Goal: Information Seeking & Learning: Compare options

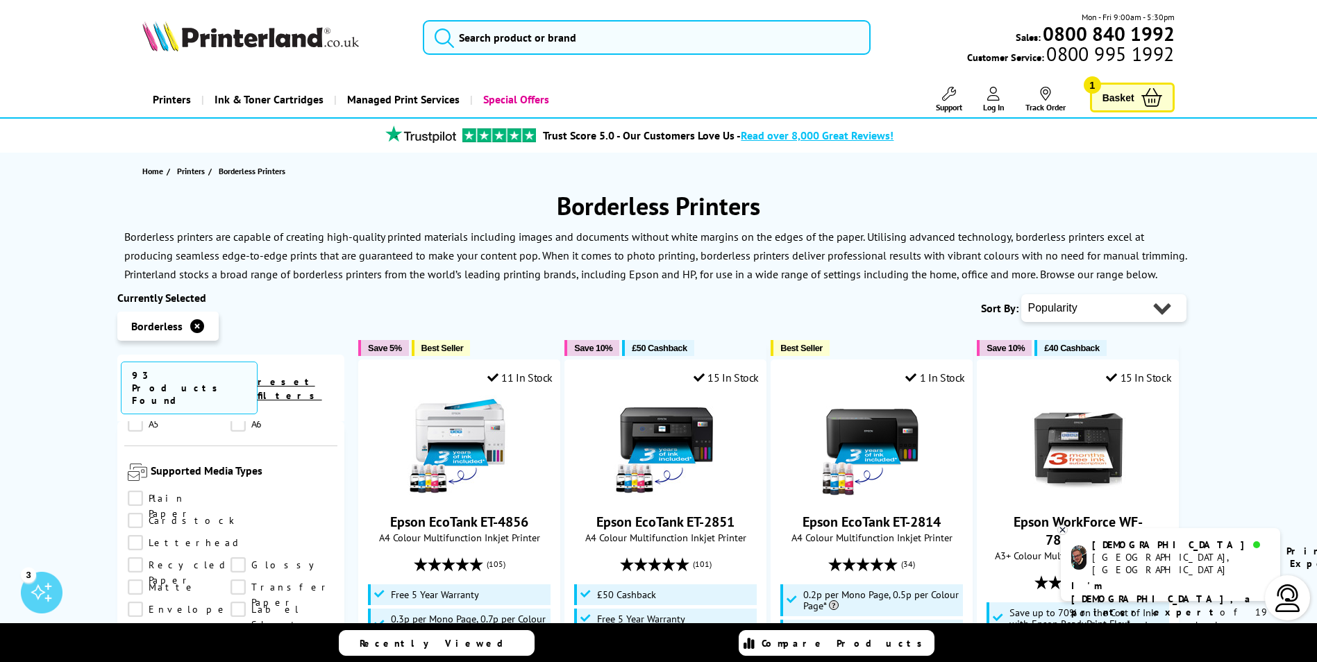
click at [1051, 297] on select "Popularity Rating Price - Low to High Price - High to Low Running Costs - Low t…" at bounding box center [1103, 308] width 165 height 28
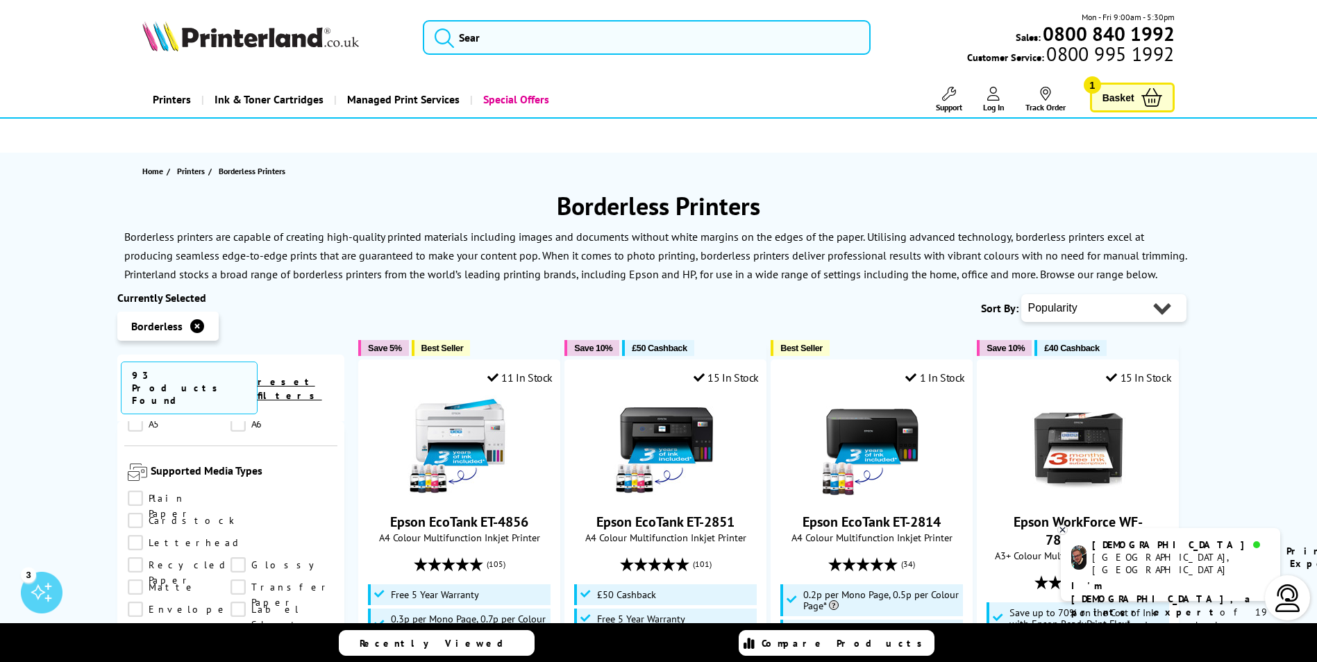
select select "Price Ascending"
click at [1021, 294] on select "Popularity Rating Price - Low to High Price - High to Low Running Costs - Low t…" at bounding box center [1103, 308] width 165 height 28
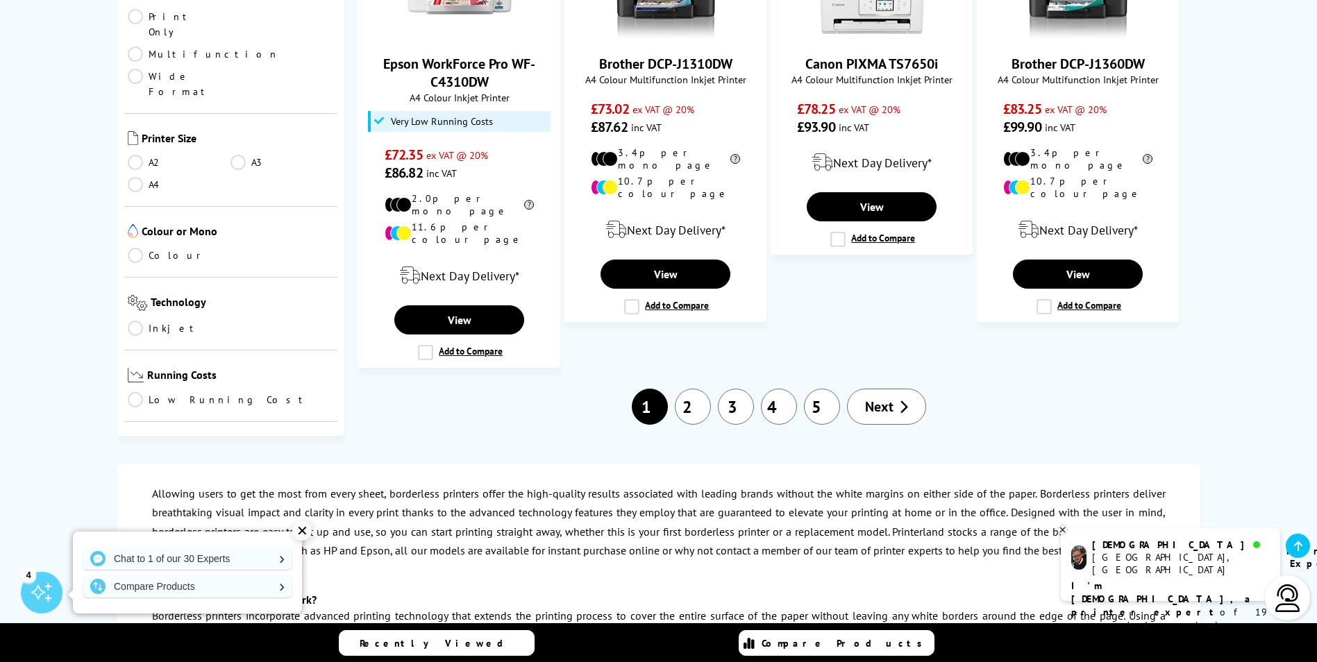
scroll to position [1597, 0]
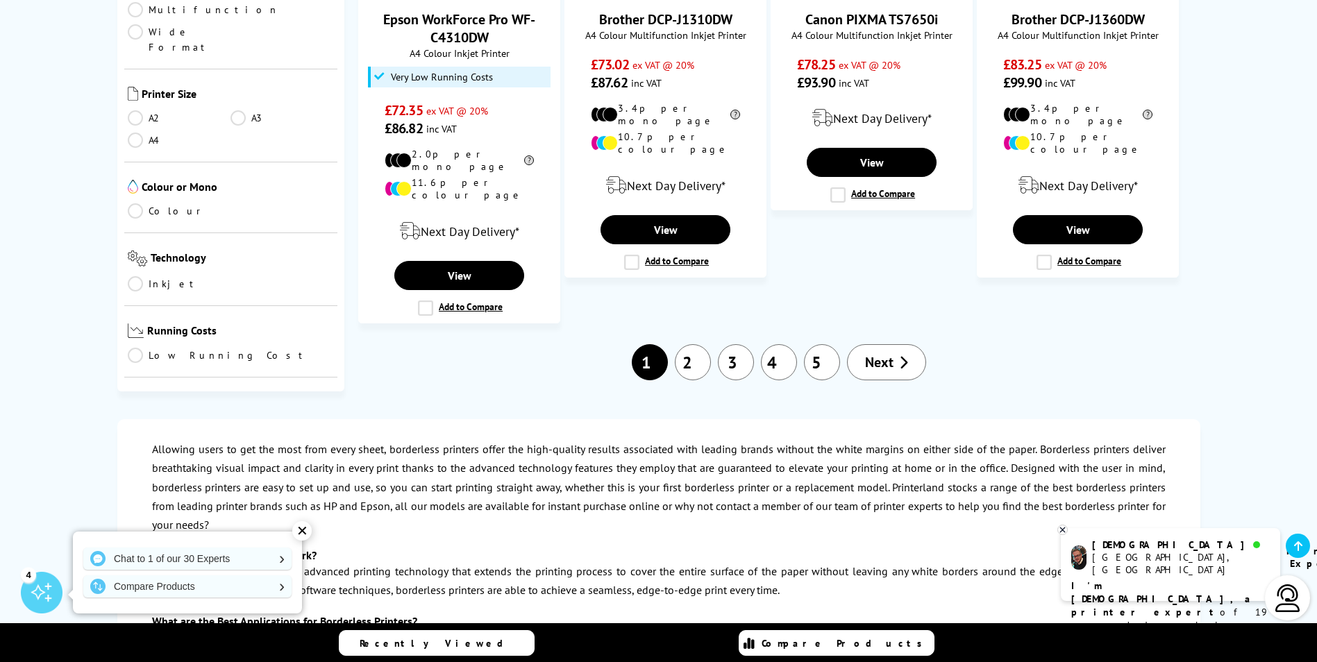
click at [705, 344] on link "2" at bounding box center [693, 362] width 36 height 36
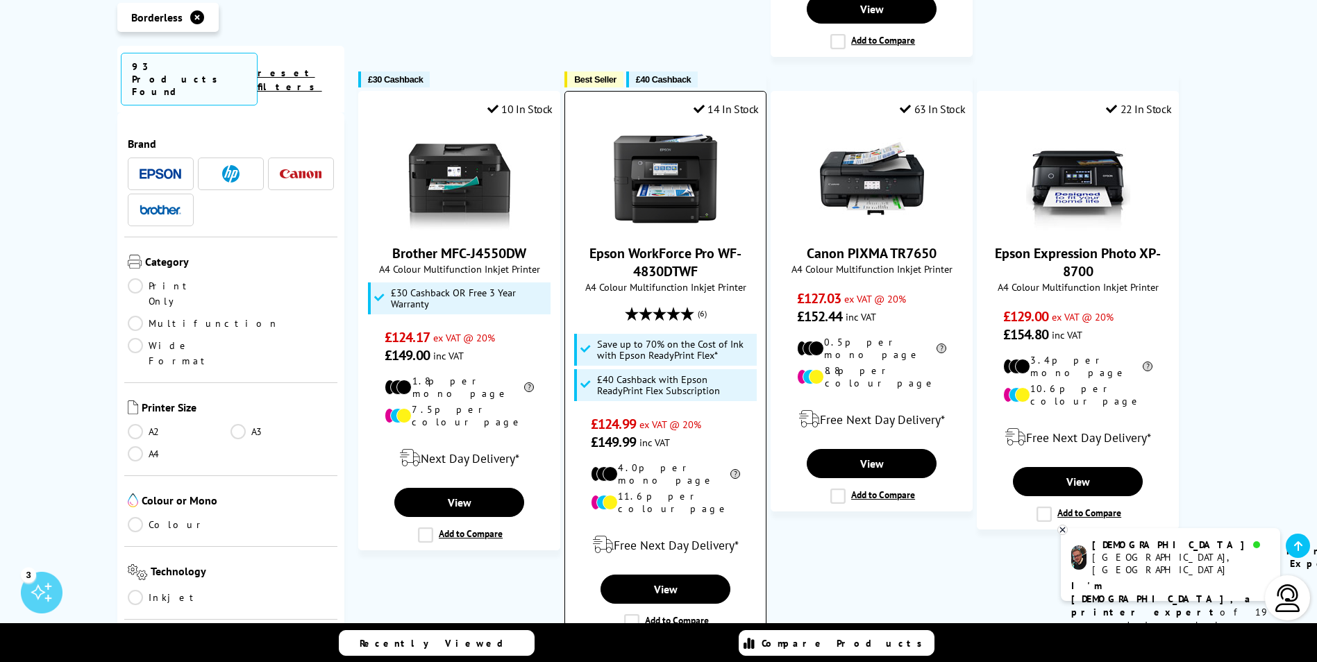
scroll to position [1458, 0]
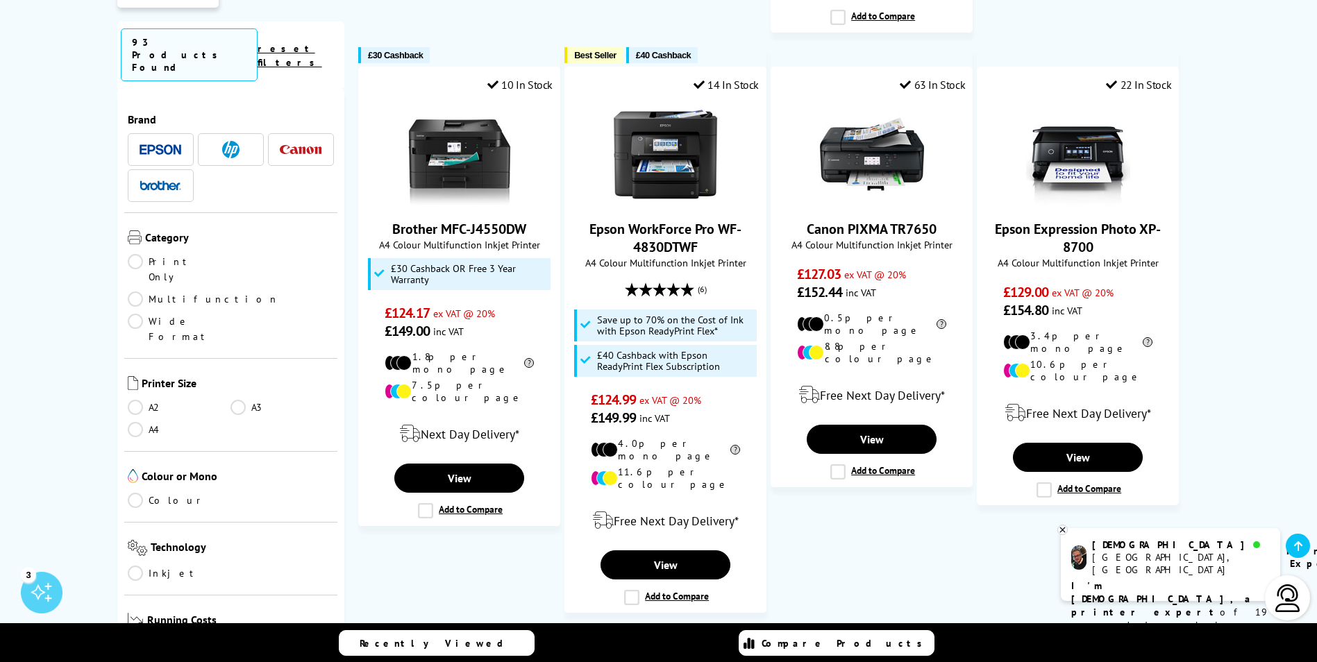
click at [768, 634] on link "3" at bounding box center [778, 652] width 36 height 36
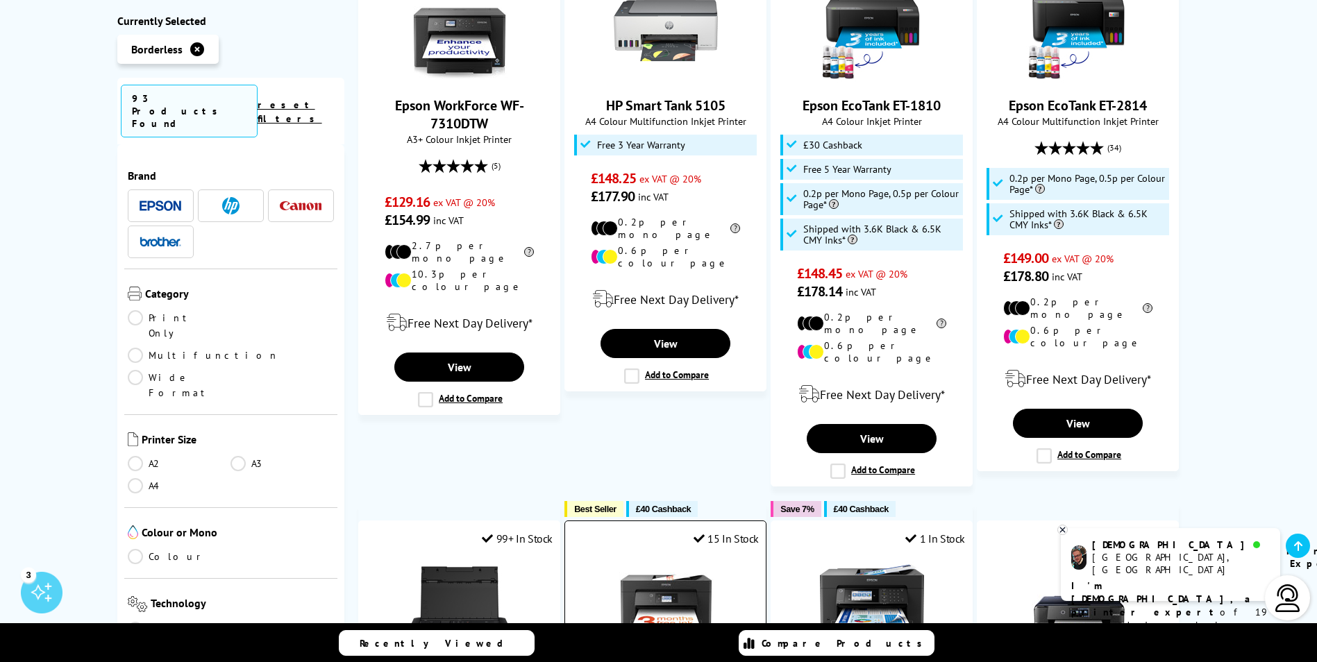
scroll to position [347, 0]
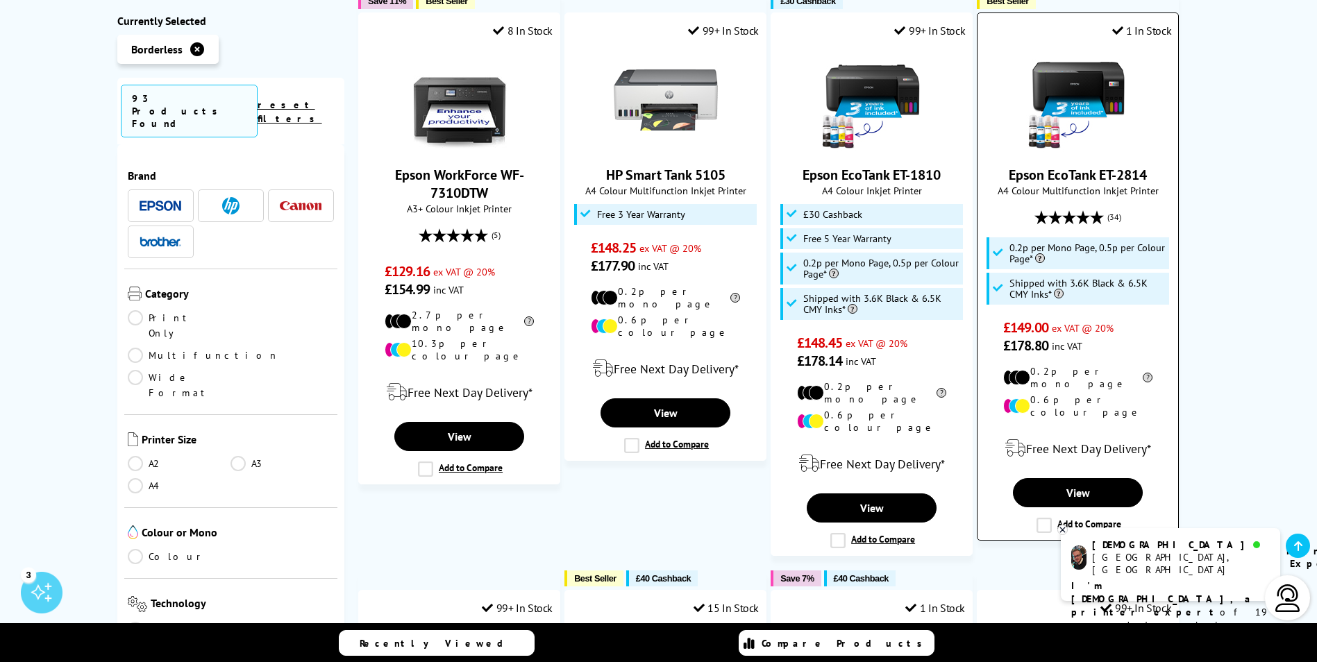
click at [1111, 169] on link "Epson EcoTank ET-2814" at bounding box center [1078, 175] width 138 height 18
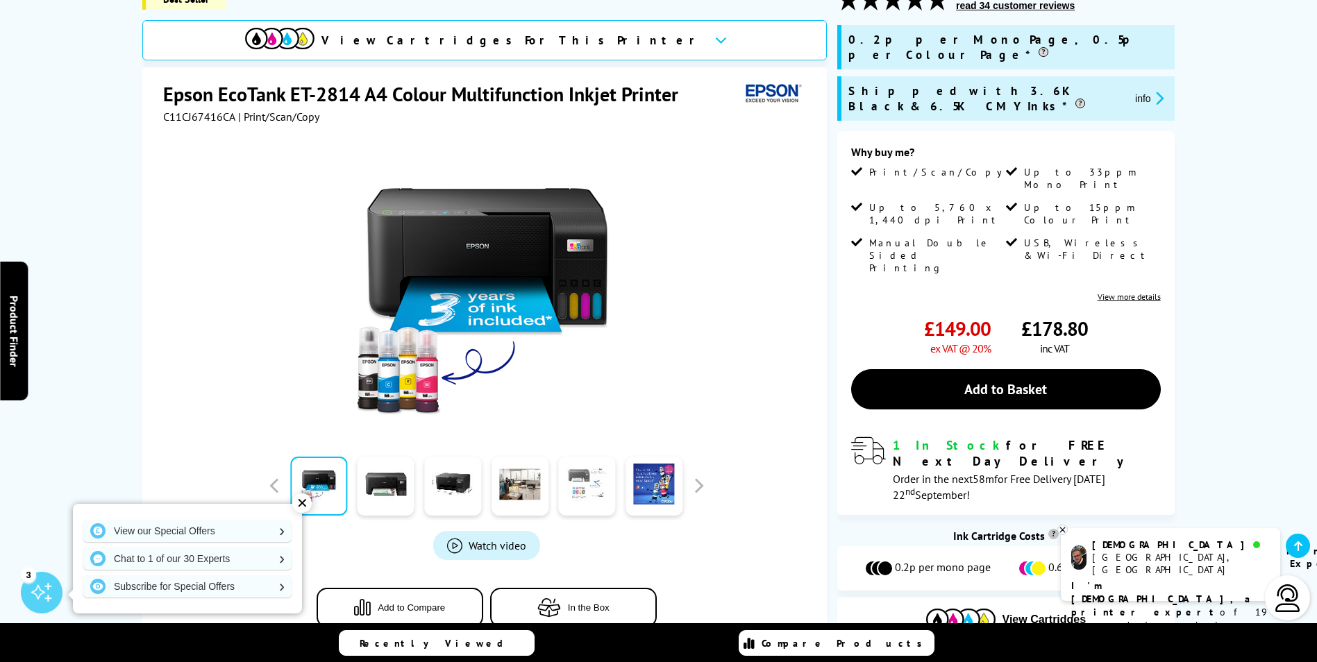
scroll to position [69, 0]
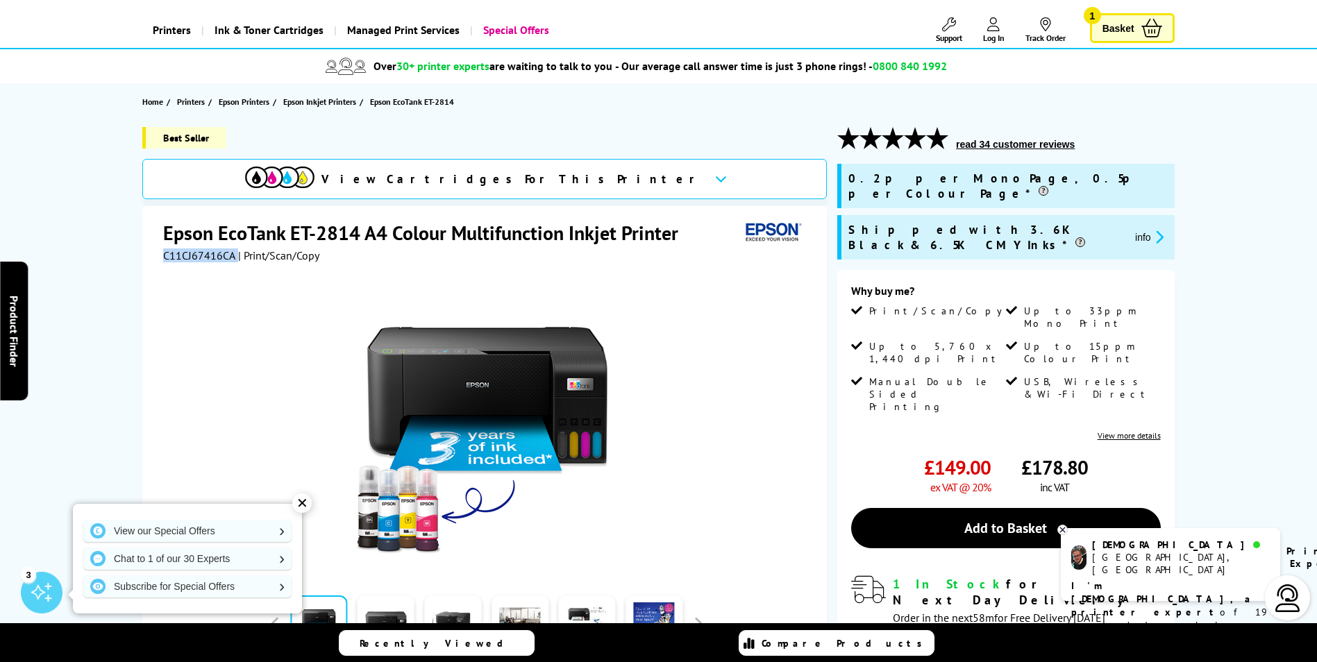
drag, startPoint x: 234, startPoint y: 255, endPoint x: 164, endPoint y: 253, distance: 70.1
click at [164, 253] on div "C11CJ67416CA | Print/Scan/Copy" at bounding box center [241, 256] width 156 height 14
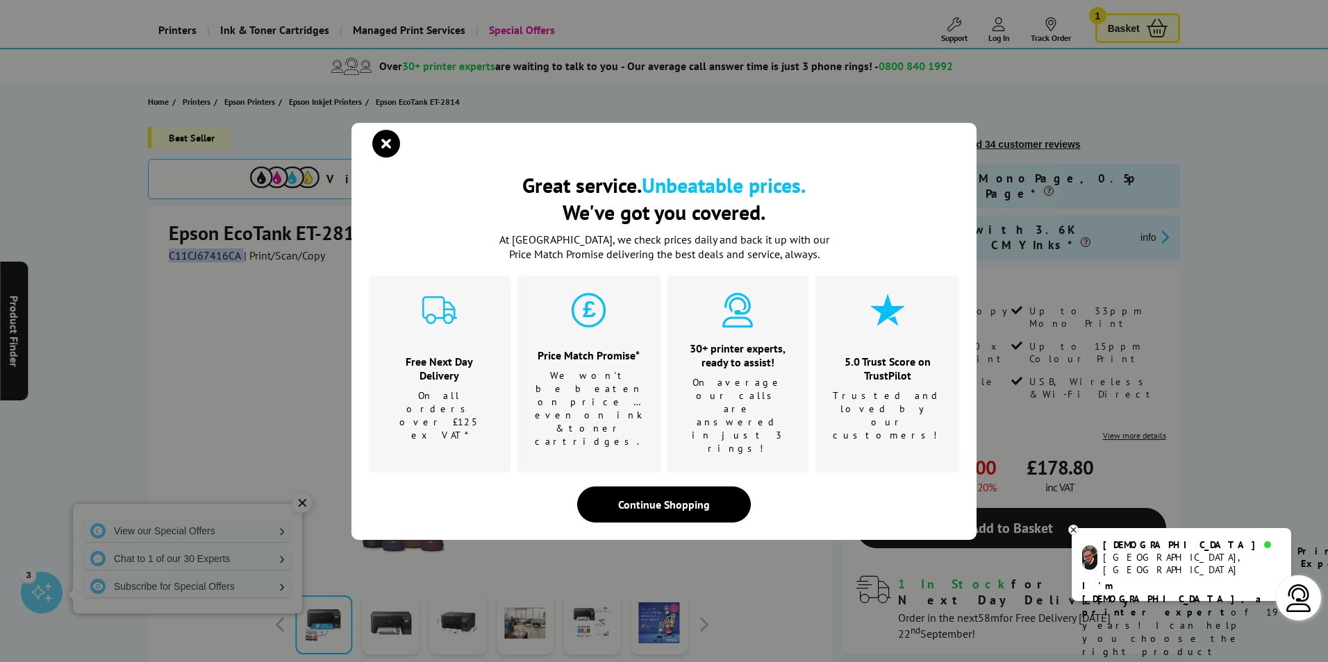
copy div "C11CJ67416CA"
click at [385, 158] on icon "close modal" at bounding box center [386, 144] width 28 height 28
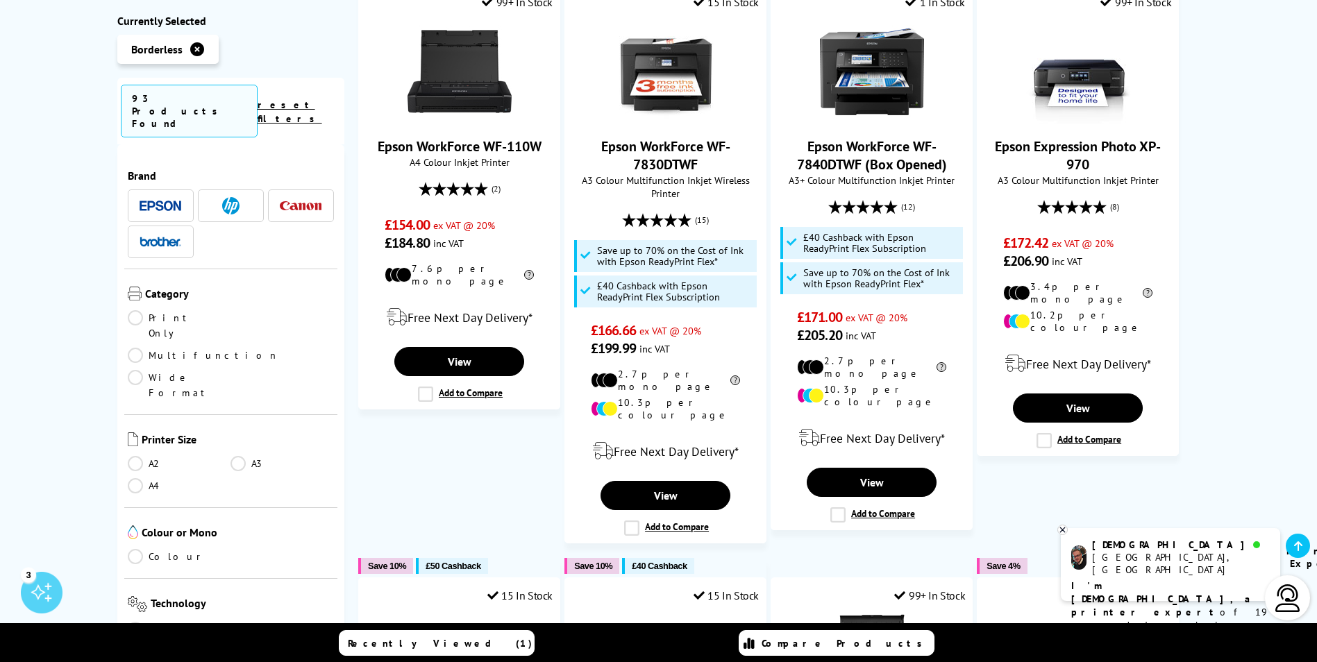
scroll to position [903, 0]
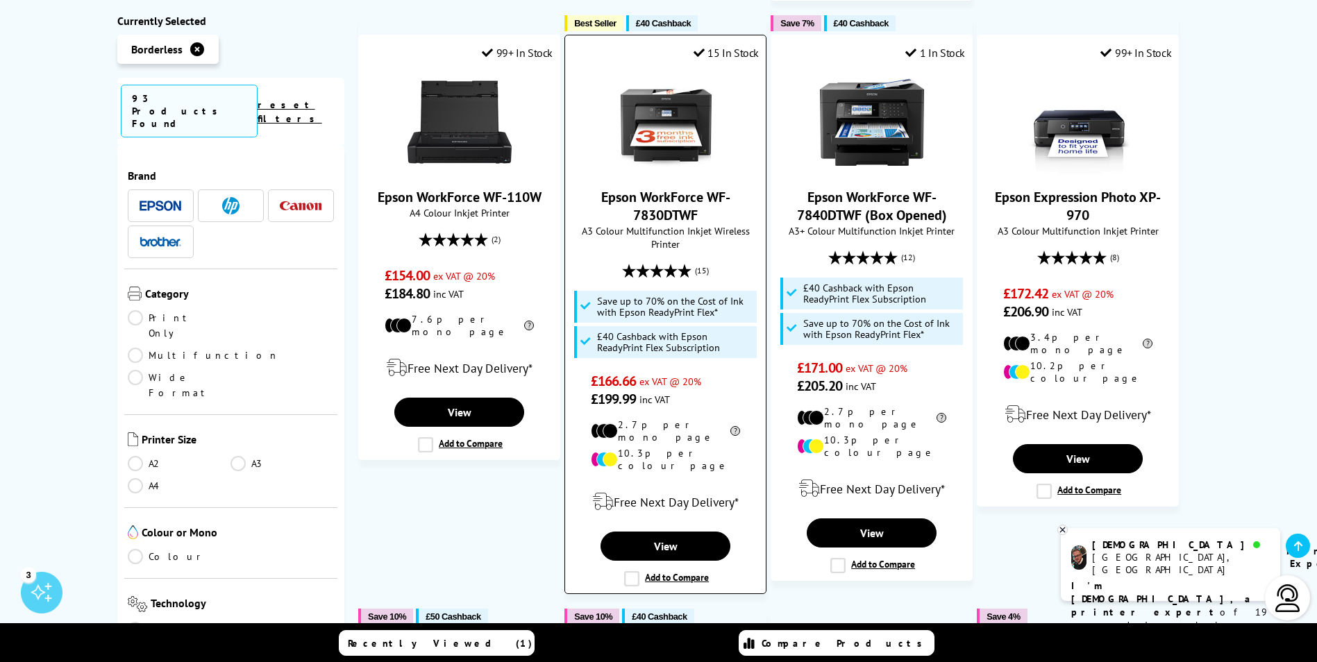
click at [669, 194] on link "Epson WorkForce WF-7830DTWF" at bounding box center [665, 206] width 129 height 36
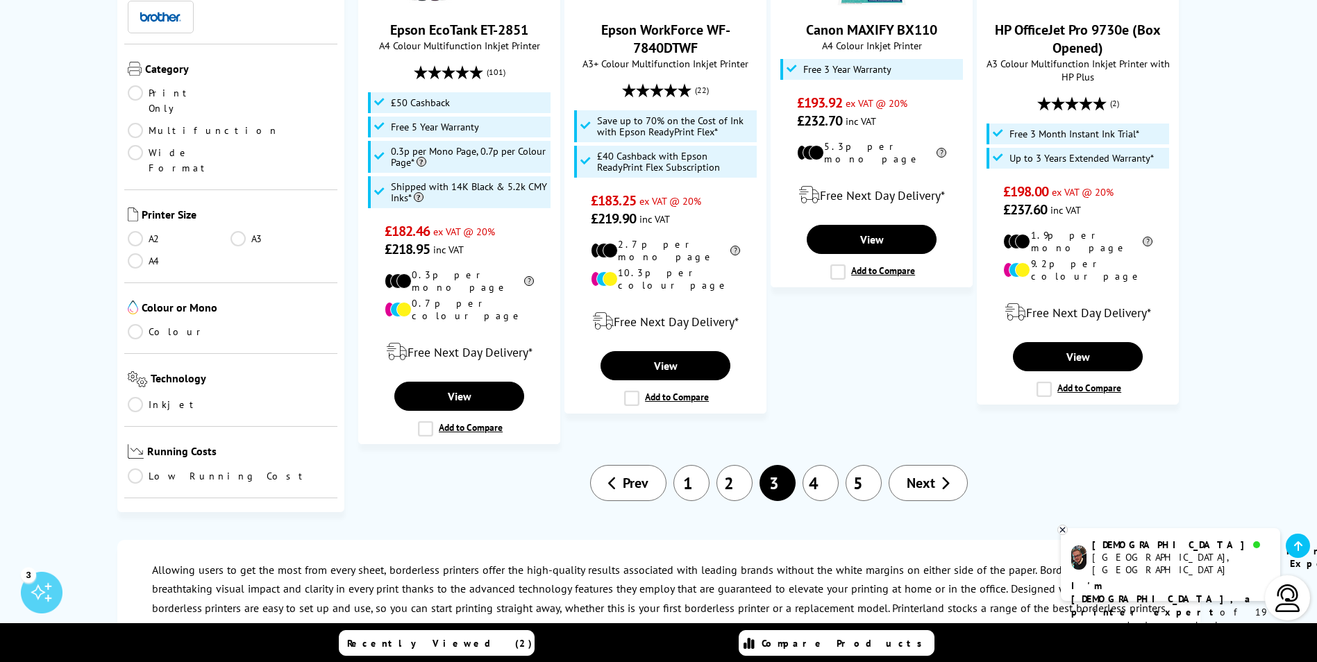
scroll to position [1666, 0]
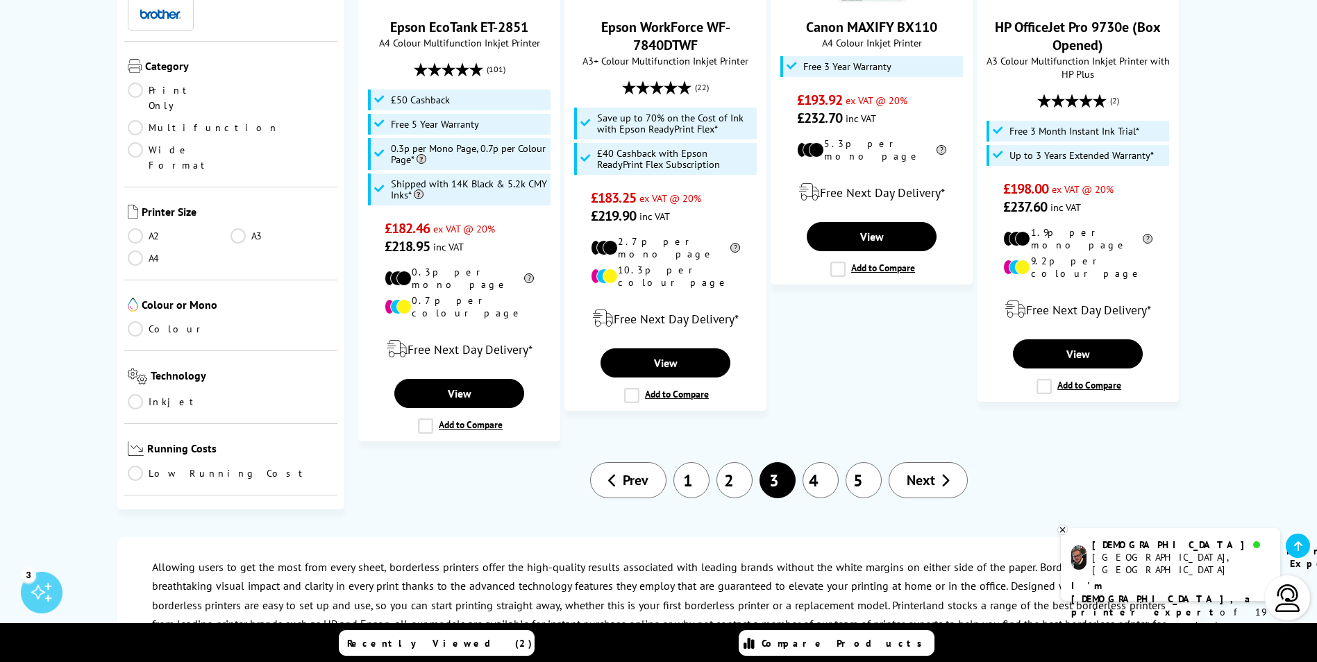
click at [821, 462] on link "4" at bounding box center [821, 480] width 36 height 36
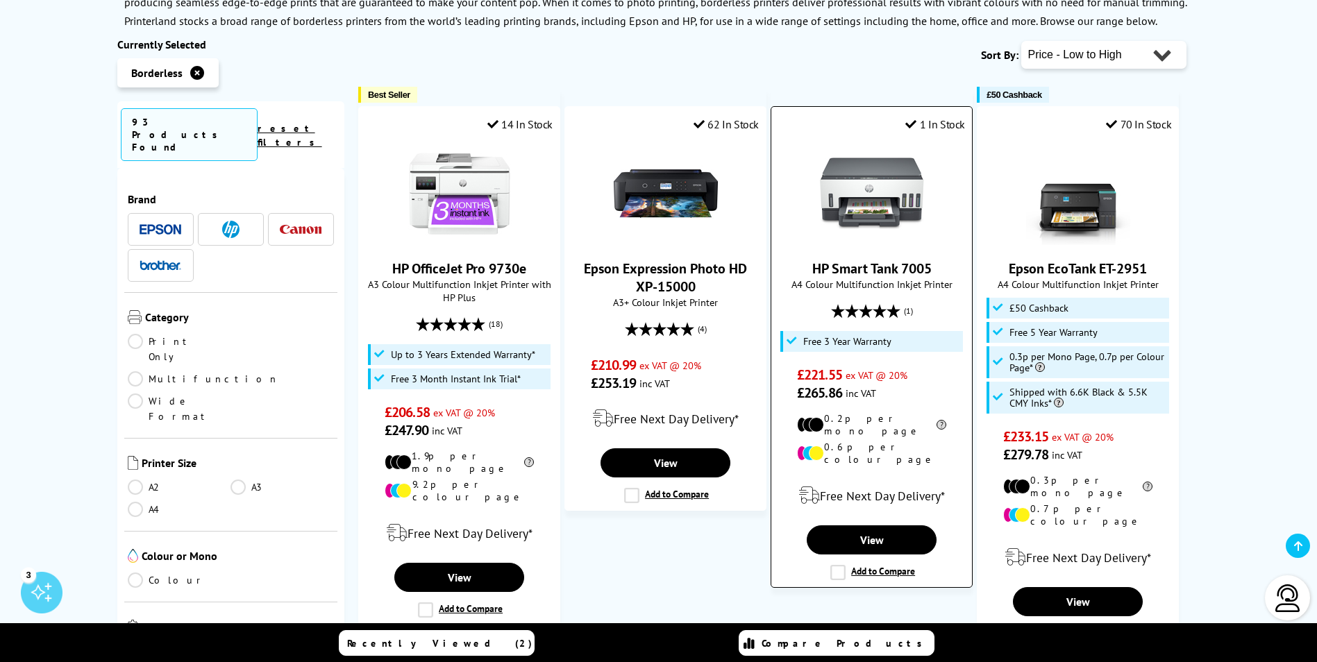
scroll to position [278, 0]
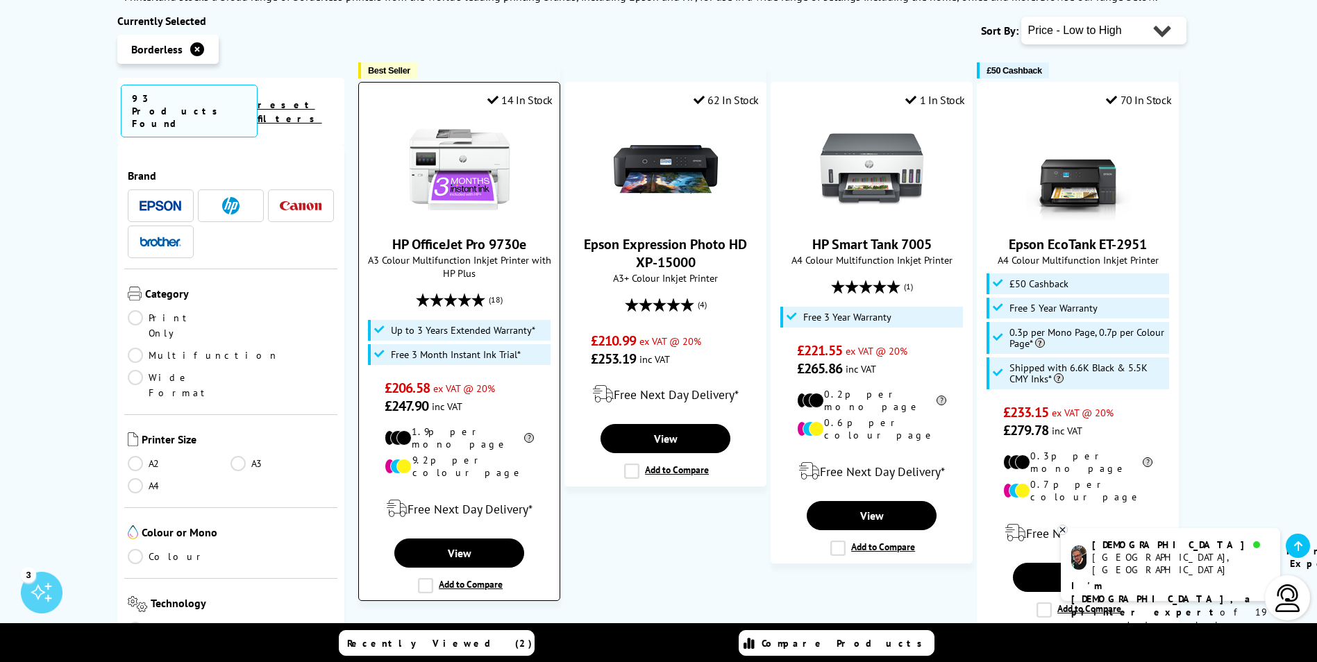
click at [450, 243] on link "HP OfficeJet Pro 9730e" at bounding box center [459, 244] width 134 height 18
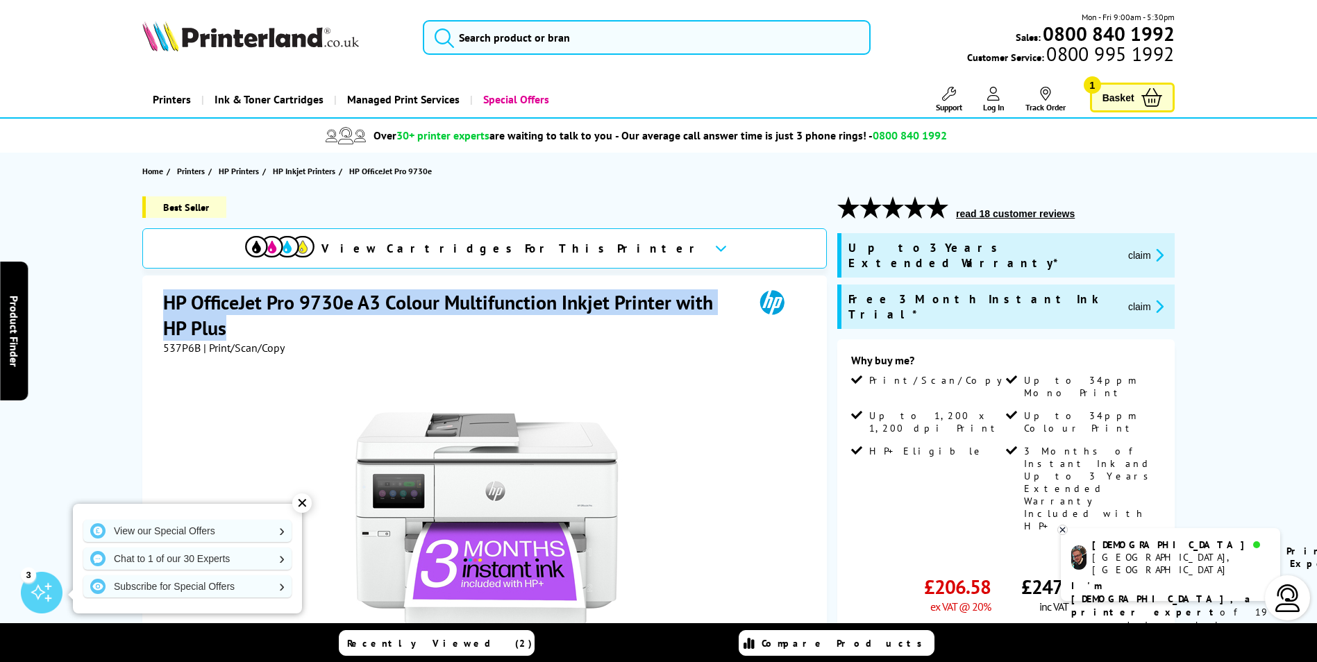
drag, startPoint x: 226, startPoint y: 333, endPoint x: 153, endPoint y: 299, distance: 80.2
click at [153, 299] on div "HP OfficeJet Pro 9730e A3 Colour Multifunction Inkjet Printer with HP Plus 537P…" at bounding box center [484, 586] width 685 height 621
copy h1 "HP OfficeJet Pro 9730e A3 Colour Multifunction Inkjet Printer with HP Plus"
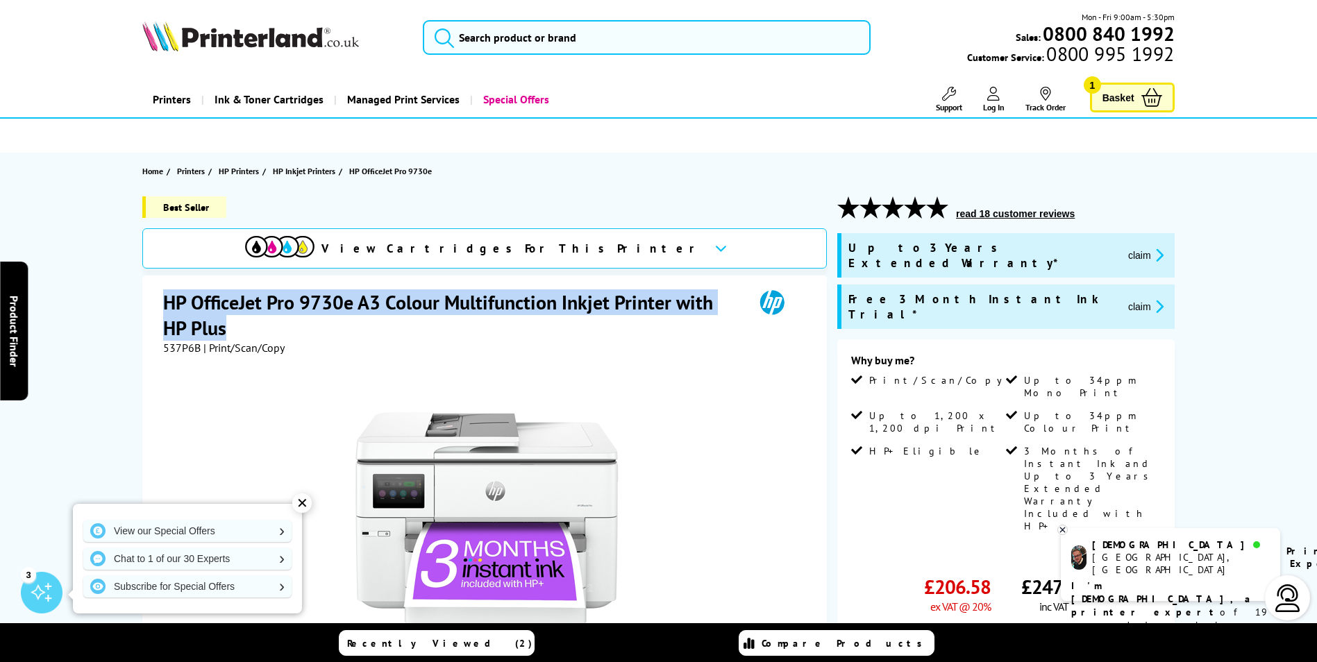
click at [231, 341] on span "| Print/Scan/Copy" at bounding box center [243, 348] width 81 height 14
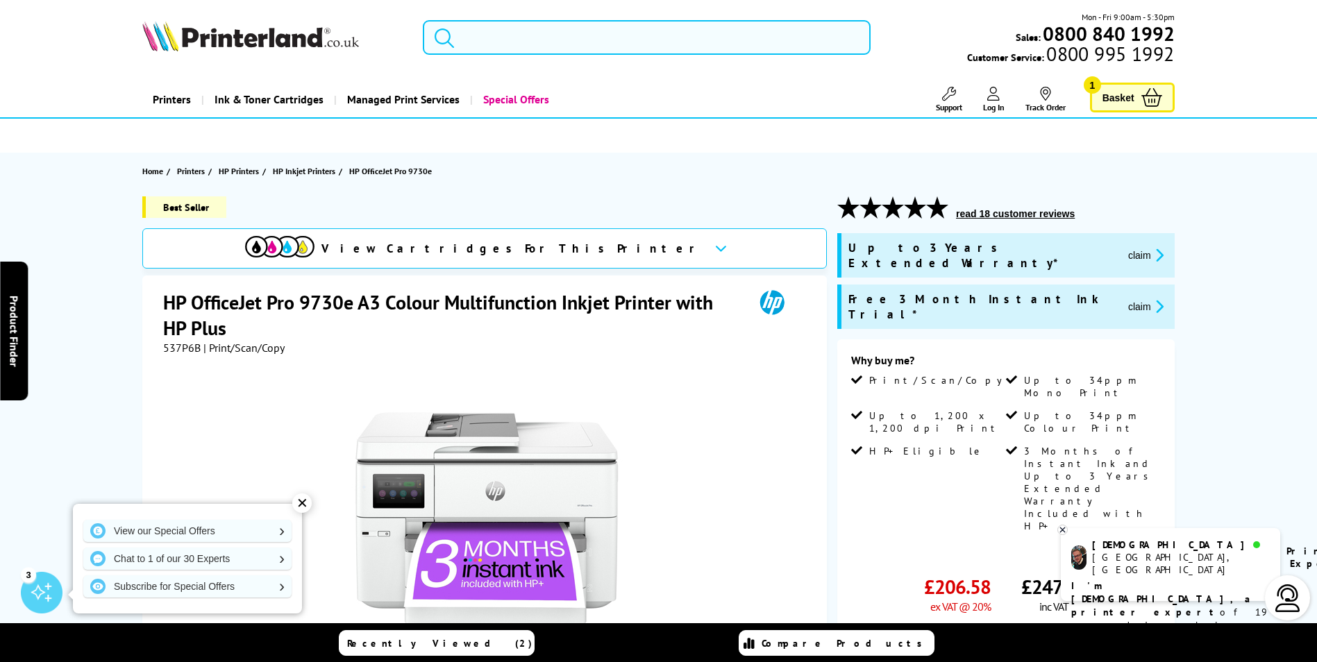
click at [231, 336] on h1 "HP OfficeJet Pro 9730e A3 Colour Multifunction Inkjet Printer with HP Plus" at bounding box center [451, 315] width 577 height 51
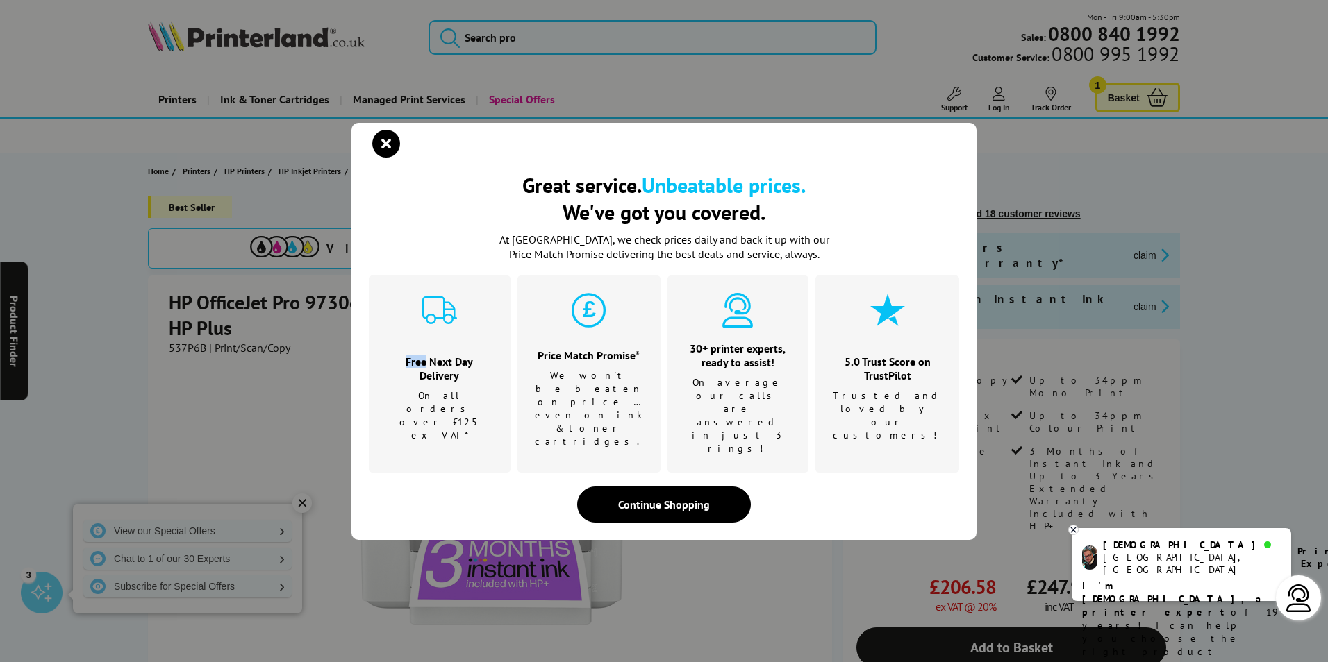
click at [228, 335] on div "Great service. Unbeatable prices. We've got you covered. Great service. Unbeata…" at bounding box center [664, 331] width 1328 height 662
click at [376, 158] on icon "close modal" at bounding box center [386, 144] width 28 height 28
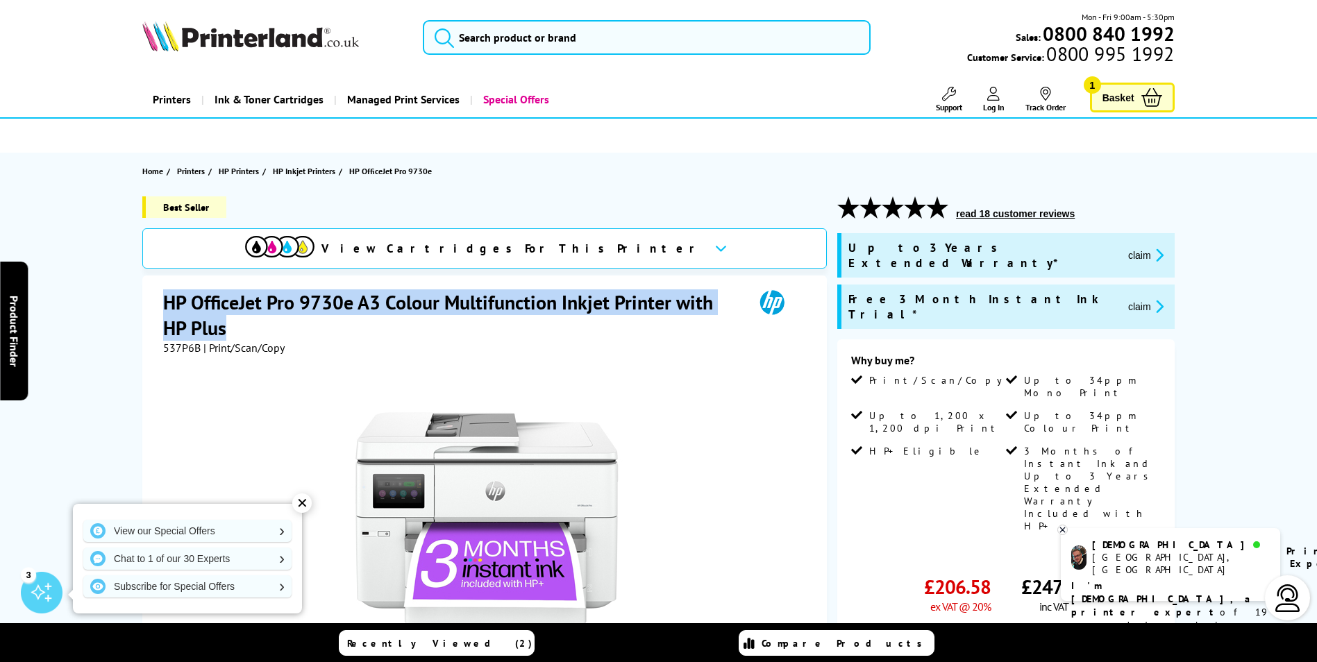
drag, startPoint x: 235, startPoint y: 327, endPoint x: 162, endPoint y: 297, distance: 78.1
click at [162, 297] on div "HP OfficeJet Pro 9730e A3 Colour Multifunction Inkjet Printer with HP Plus 537P…" at bounding box center [484, 586] width 685 height 621
copy h1 "HP OfficeJet Pro 9730e A3 Colour Multifunction Inkjet Printer with HP Plus"
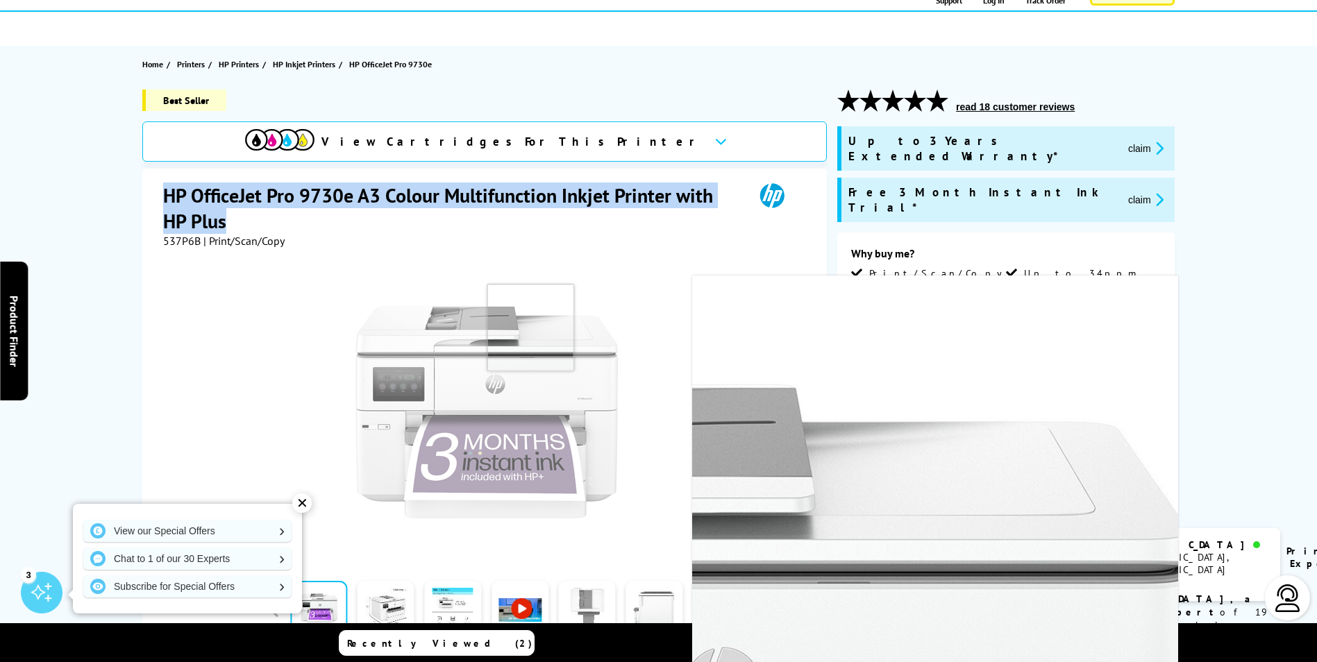
scroll to position [208, 0]
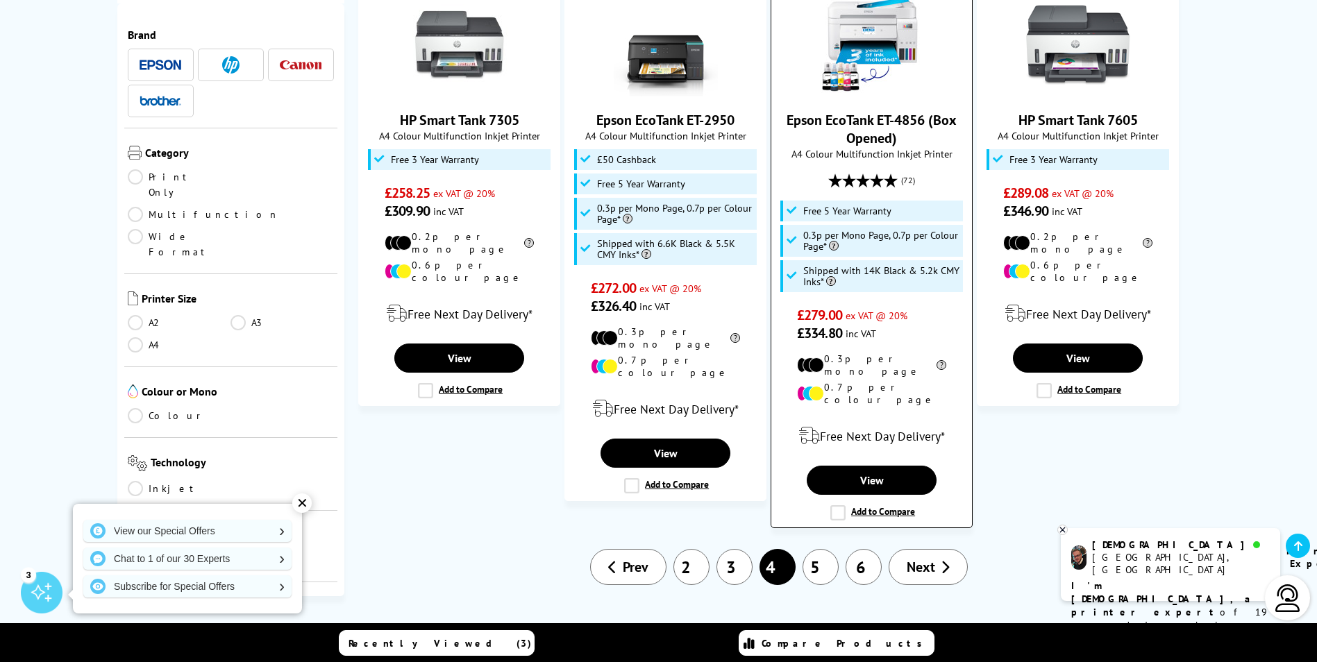
scroll to position [1805, 0]
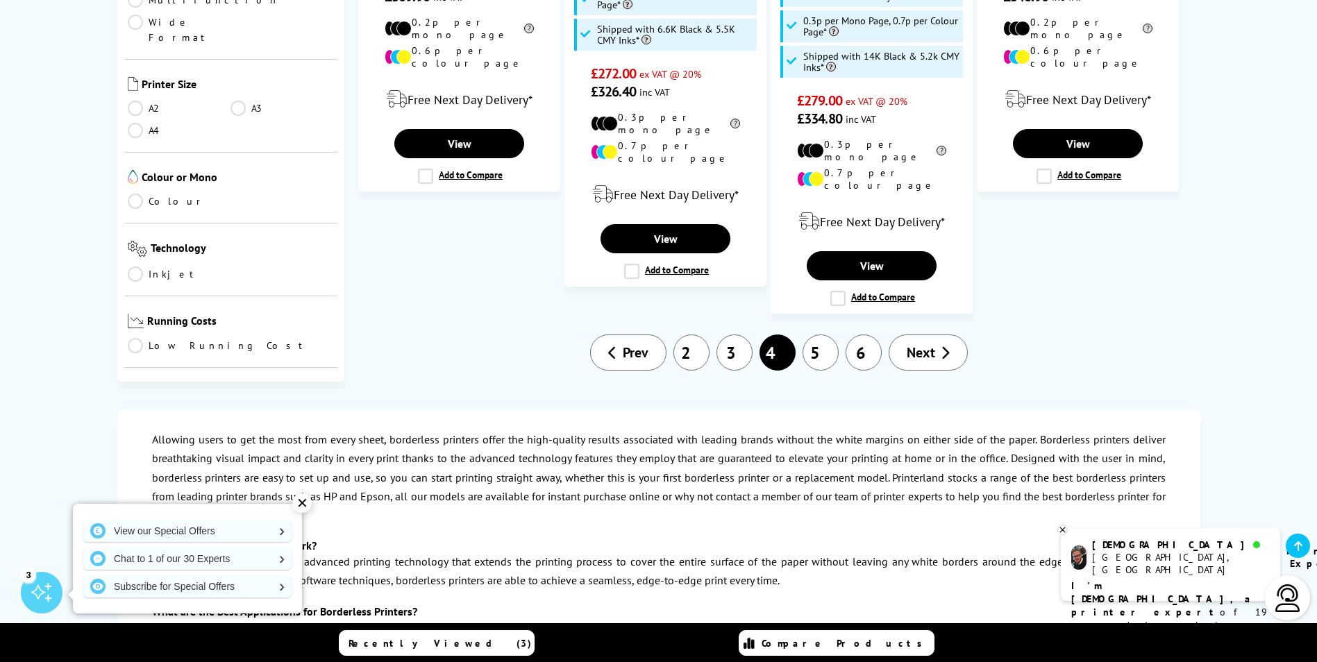
click at [735, 335] on link "3" at bounding box center [735, 353] width 36 height 36
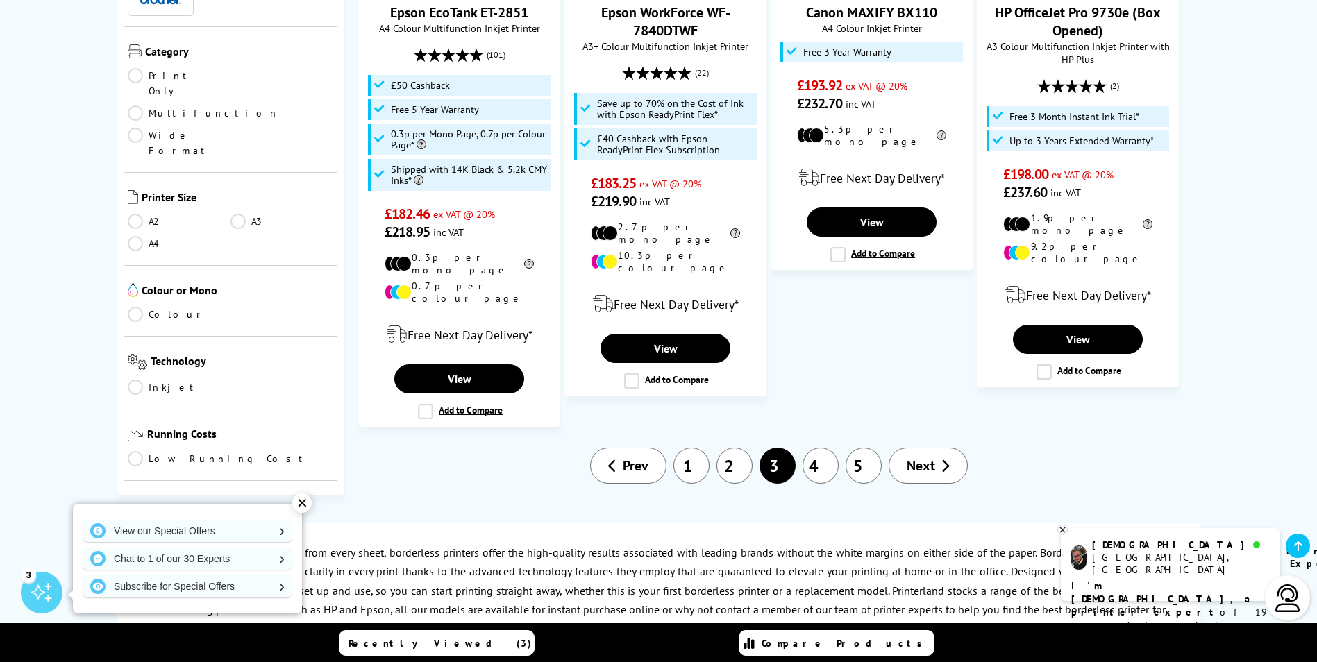
scroll to position [1736, 0]
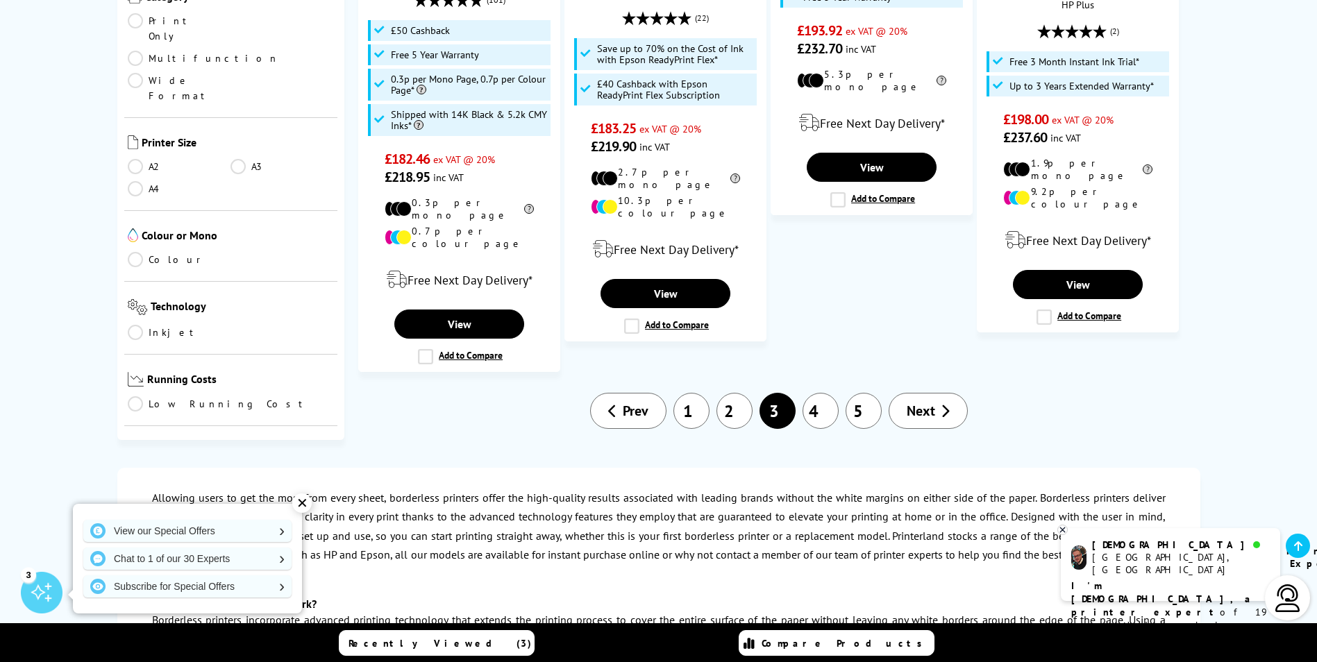
click at [733, 393] on link "2" at bounding box center [735, 411] width 36 height 36
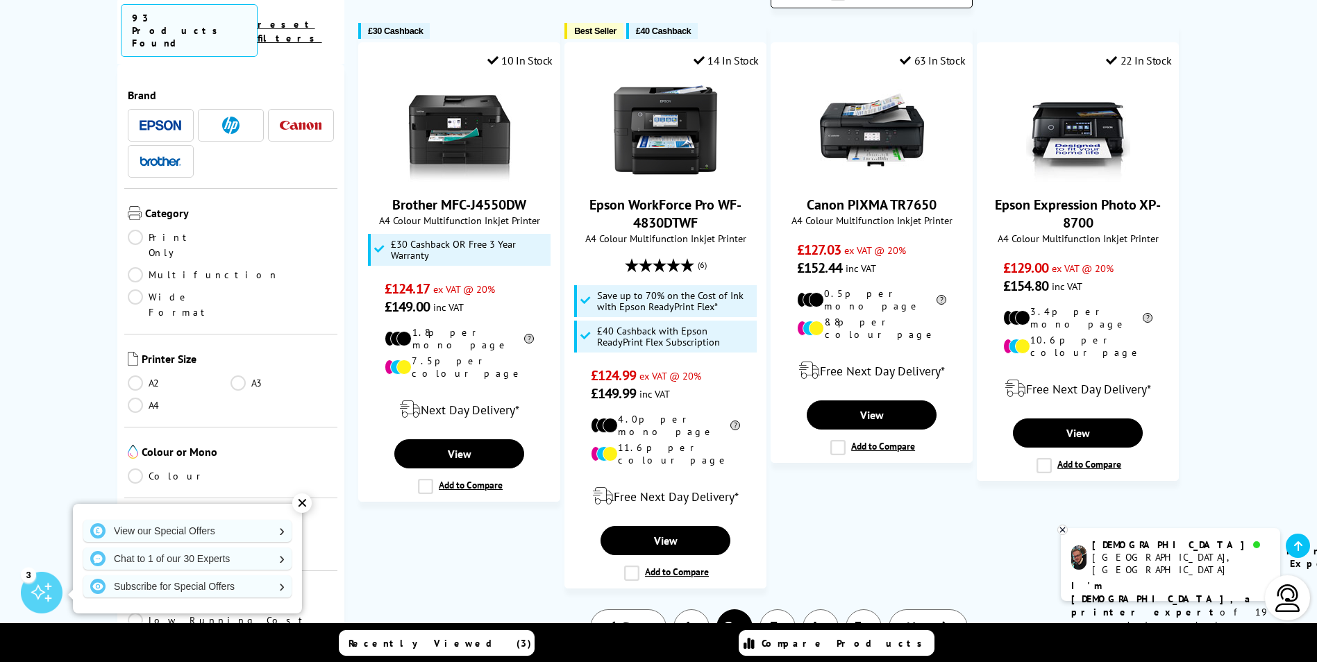
scroll to position [1528, 0]
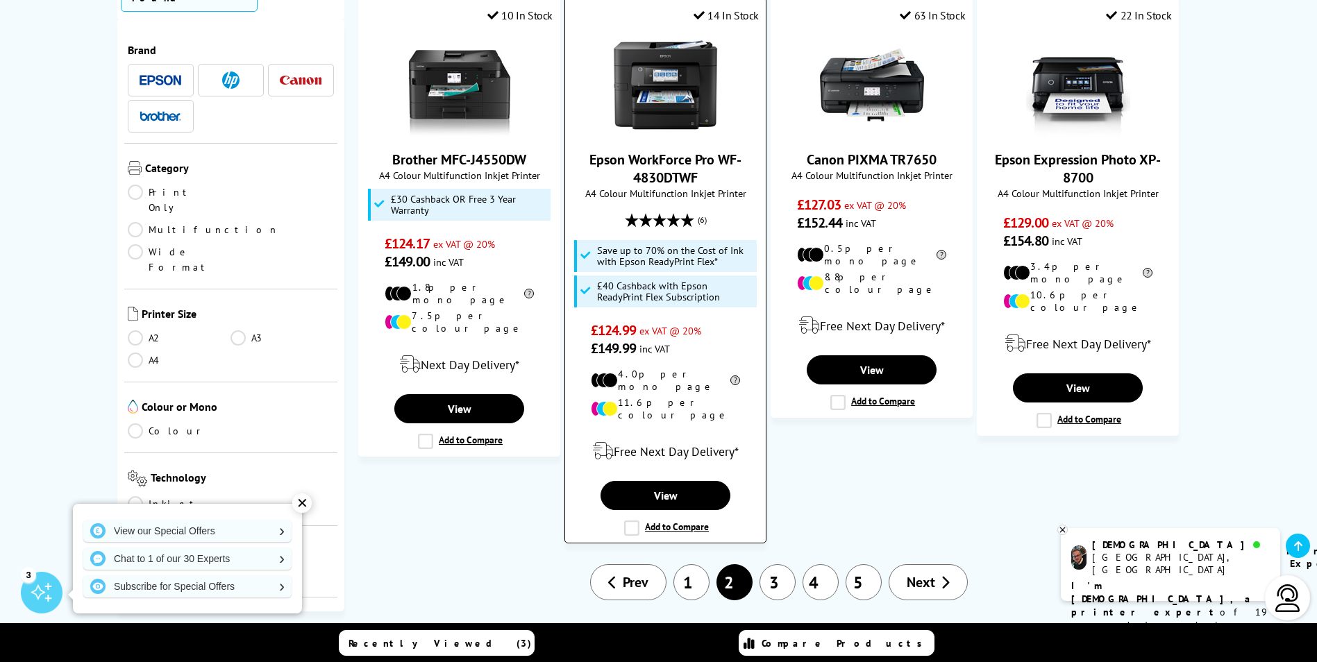
click at [650, 151] on link "Epson WorkForce Pro WF-4830DTWF" at bounding box center [665, 169] width 152 height 36
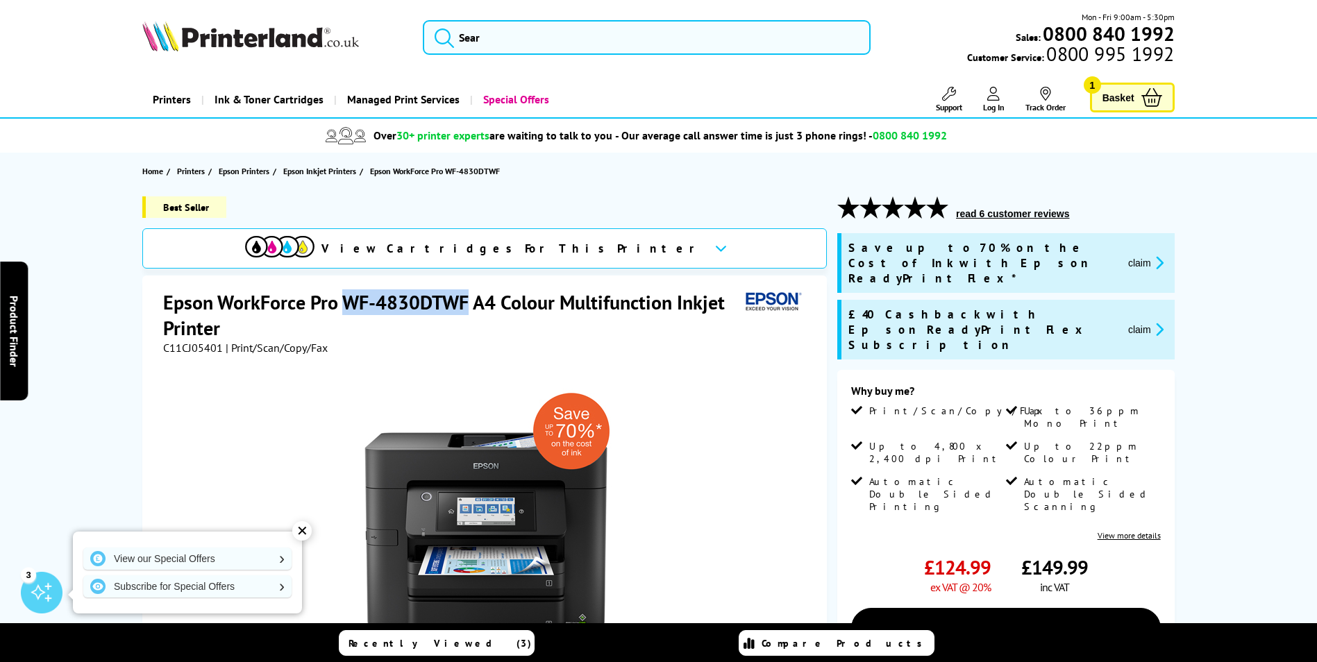
drag, startPoint x: 467, startPoint y: 299, endPoint x: 343, endPoint y: 293, distance: 124.4
click at [343, 293] on h1 "Epson WorkForce Pro WF-4830DTWF A4 Colour Multifunction Inkjet Printer" at bounding box center [451, 315] width 577 height 51
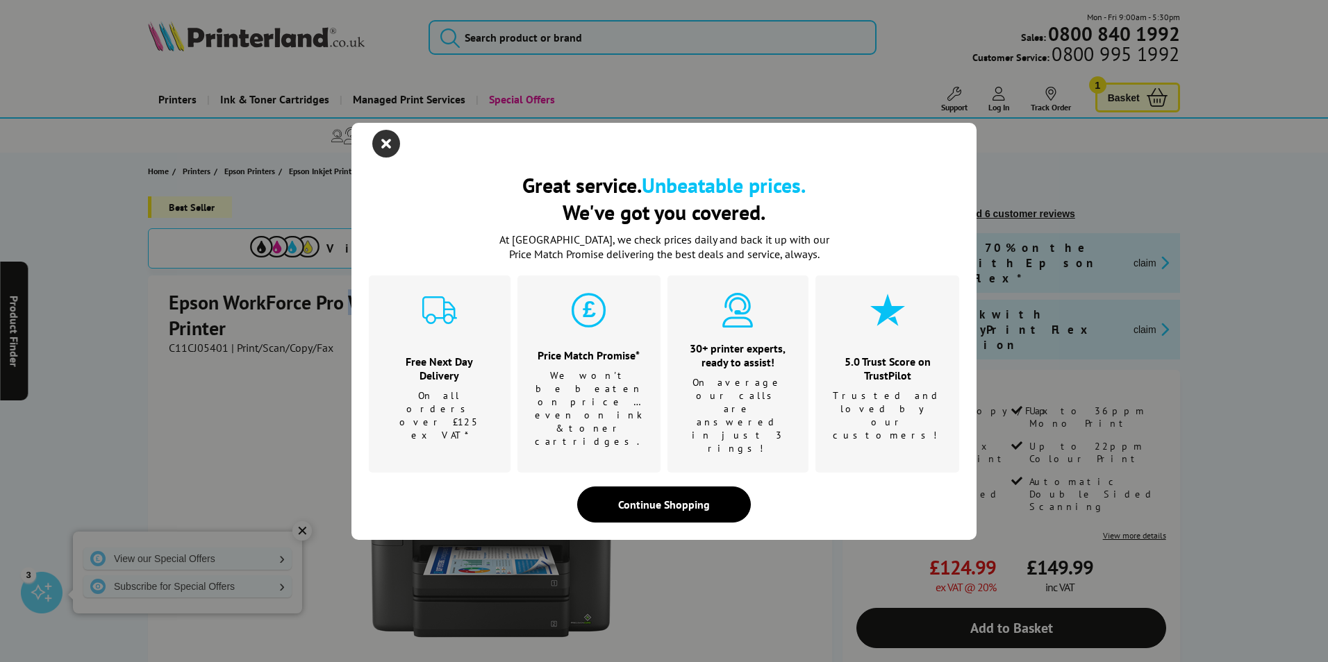
click at [388, 158] on icon "close modal" at bounding box center [386, 144] width 28 height 28
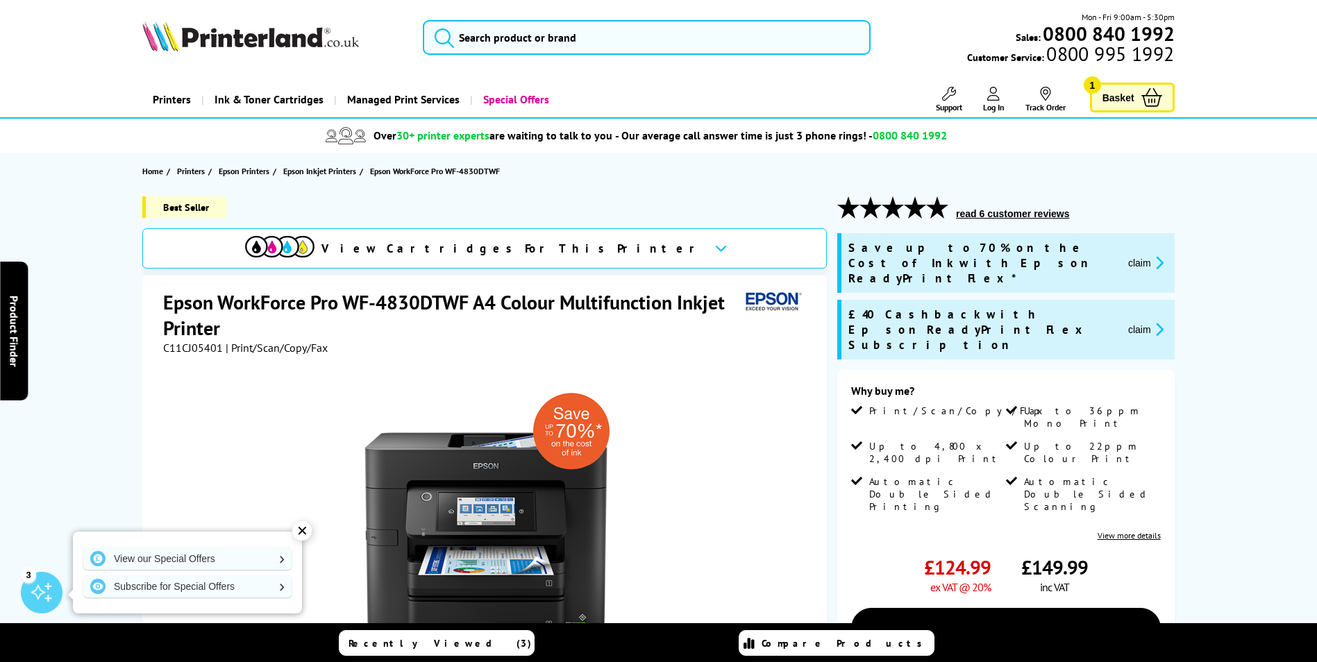
click at [635, 371] on div at bounding box center [486, 512] width 646 height 314
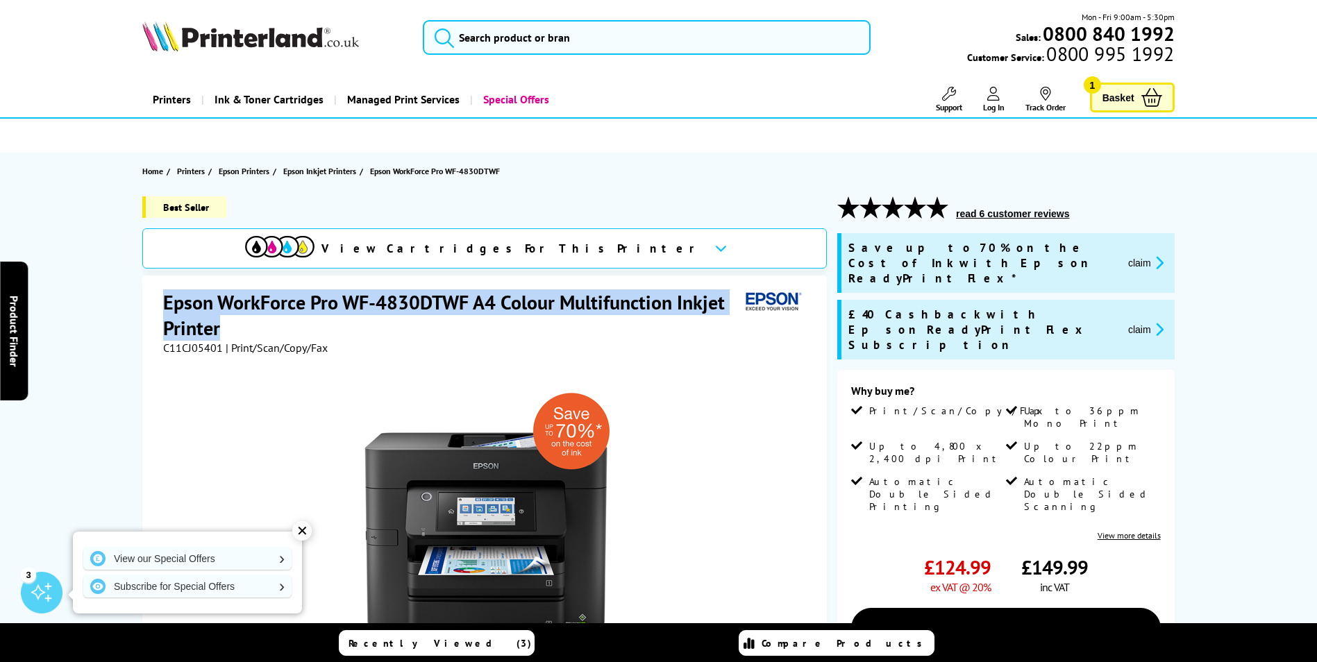
drag, startPoint x: 230, startPoint y: 327, endPoint x: 161, endPoint y: 292, distance: 77.0
click at [161, 292] on div "Epson WorkForce Pro WF-4830DTWF A4 Colour Multifunction Inkjet Printer C11CJ054…" at bounding box center [484, 586] width 685 height 621
copy h1 "Epson WorkForce Pro WF-4830DTWF A4 Colour Multifunction Inkjet Printer"
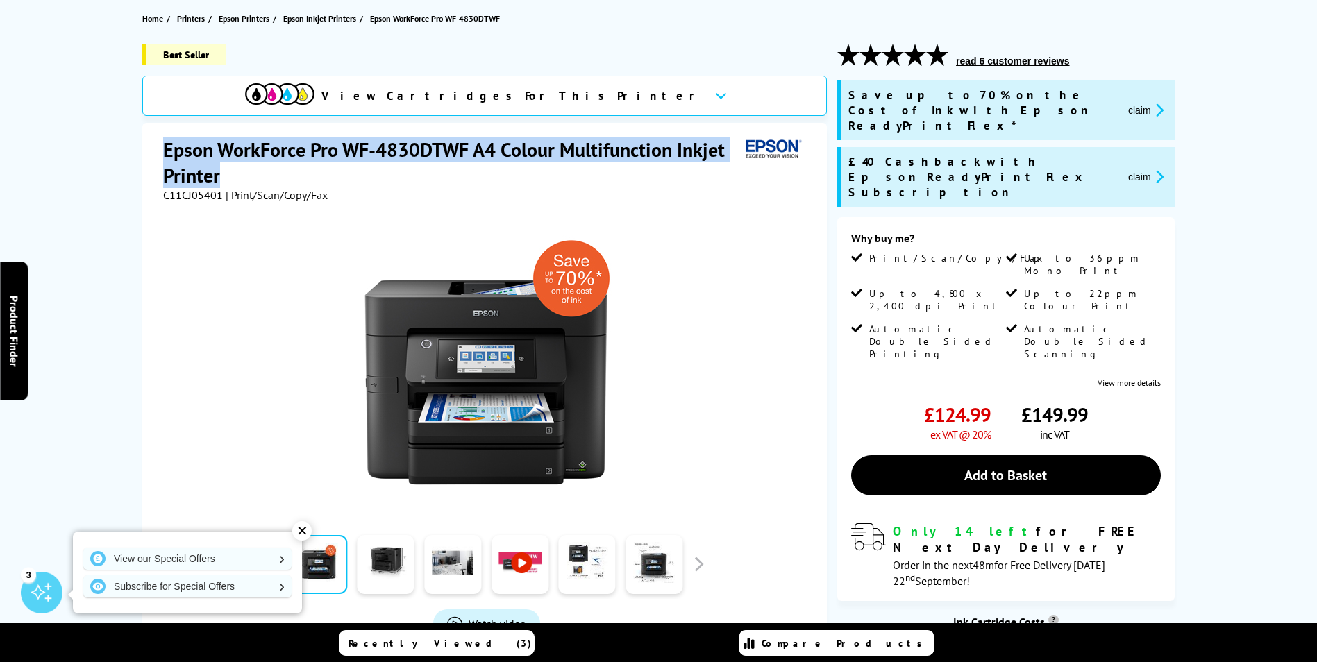
scroll to position [69, 0]
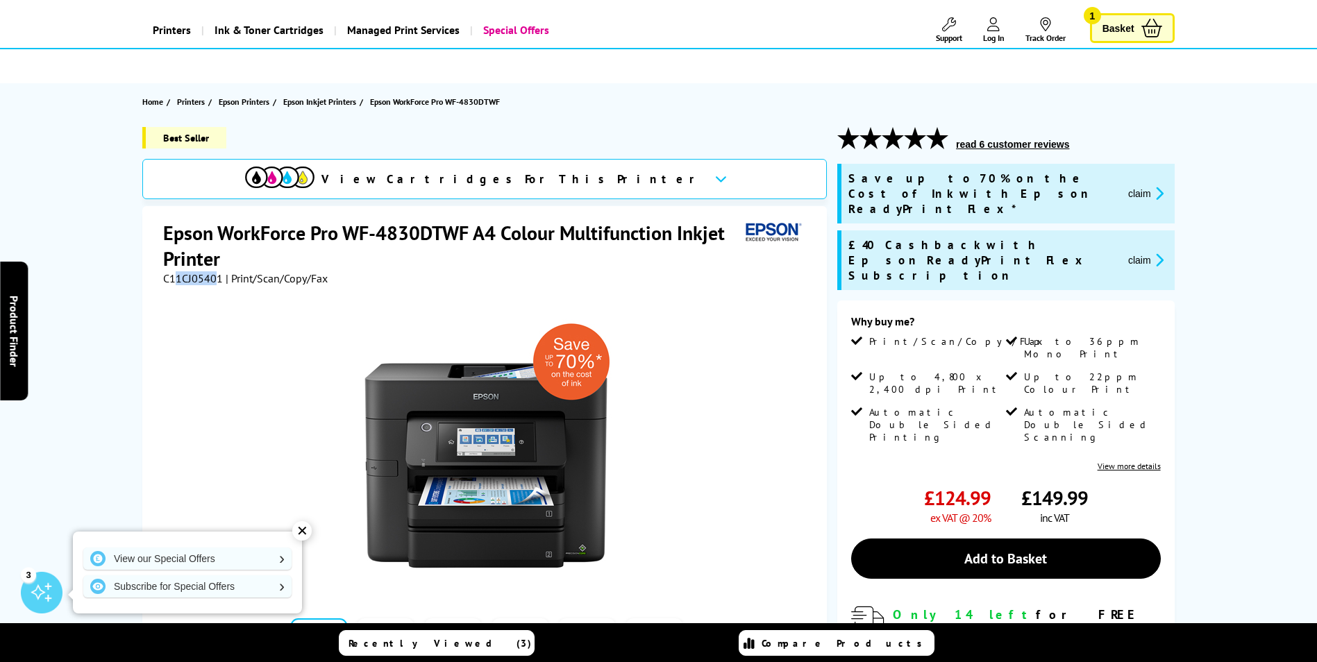
drag, startPoint x: 219, startPoint y: 278, endPoint x: 174, endPoint y: 280, distance: 45.2
click at [174, 280] on span "C11CJ05401" at bounding box center [193, 278] width 60 height 14
drag, startPoint x: 174, startPoint y: 280, endPoint x: 164, endPoint y: 281, distance: 9.8
click at [163, 281] on span "C11CJ05401" at bounding box center [193, 278] width 60 height 14
drag, startPoint x: 165, startPoint y: 280, endPoint x: 203, endPoint y: 283, distance: 38.3
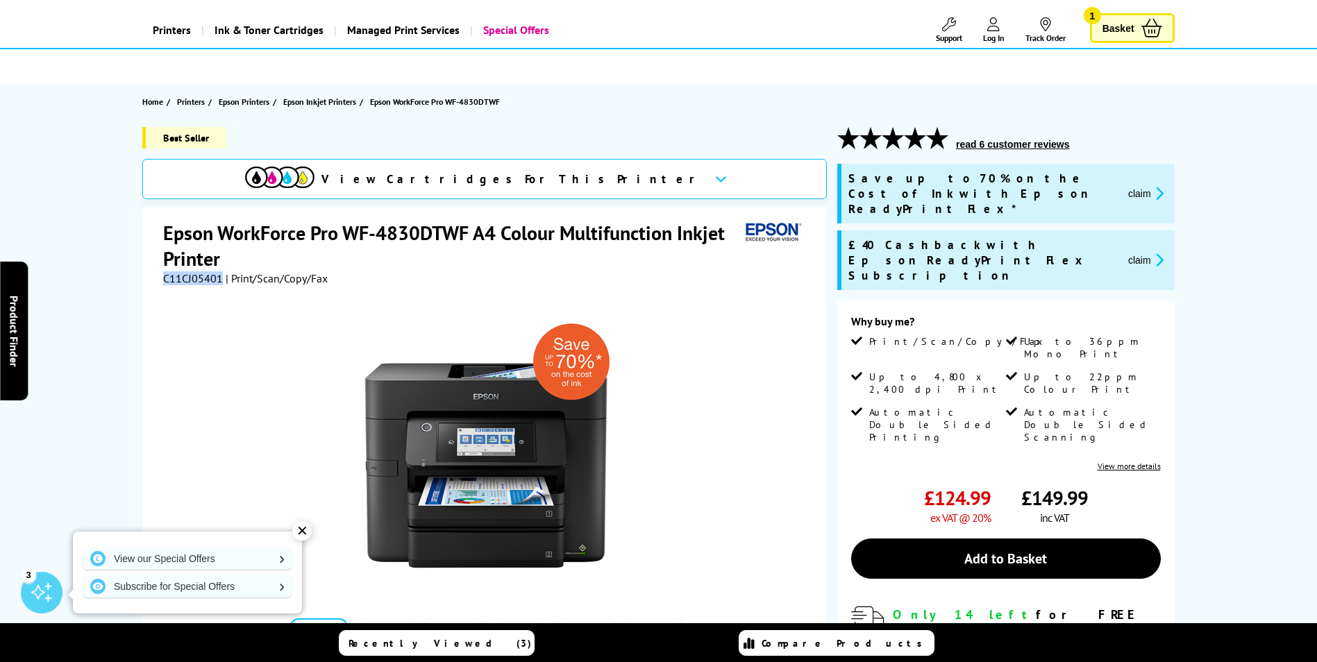
click at [203, 283] on span "C11CJ05401" at bounding box center [193, 278] width 60 height 14
copy span "C11CJ05401"
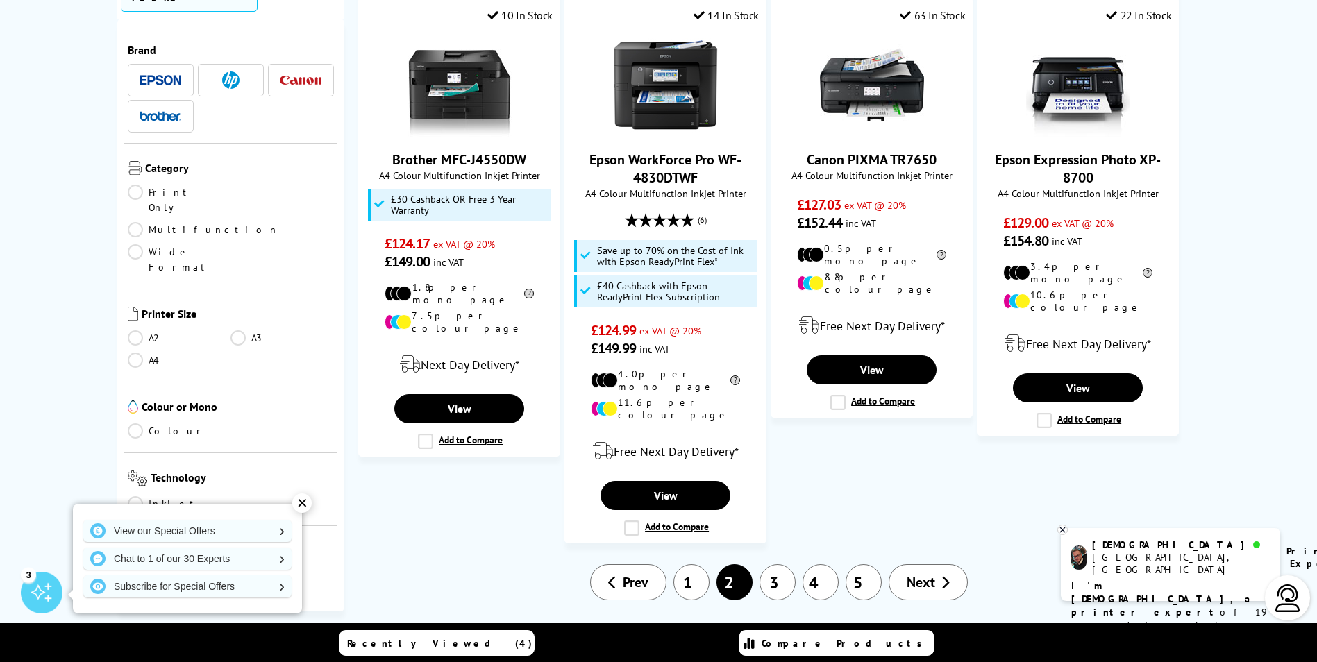
click at [780, 564] on link "3" at bounding box center [778, 582] width 36 height 36
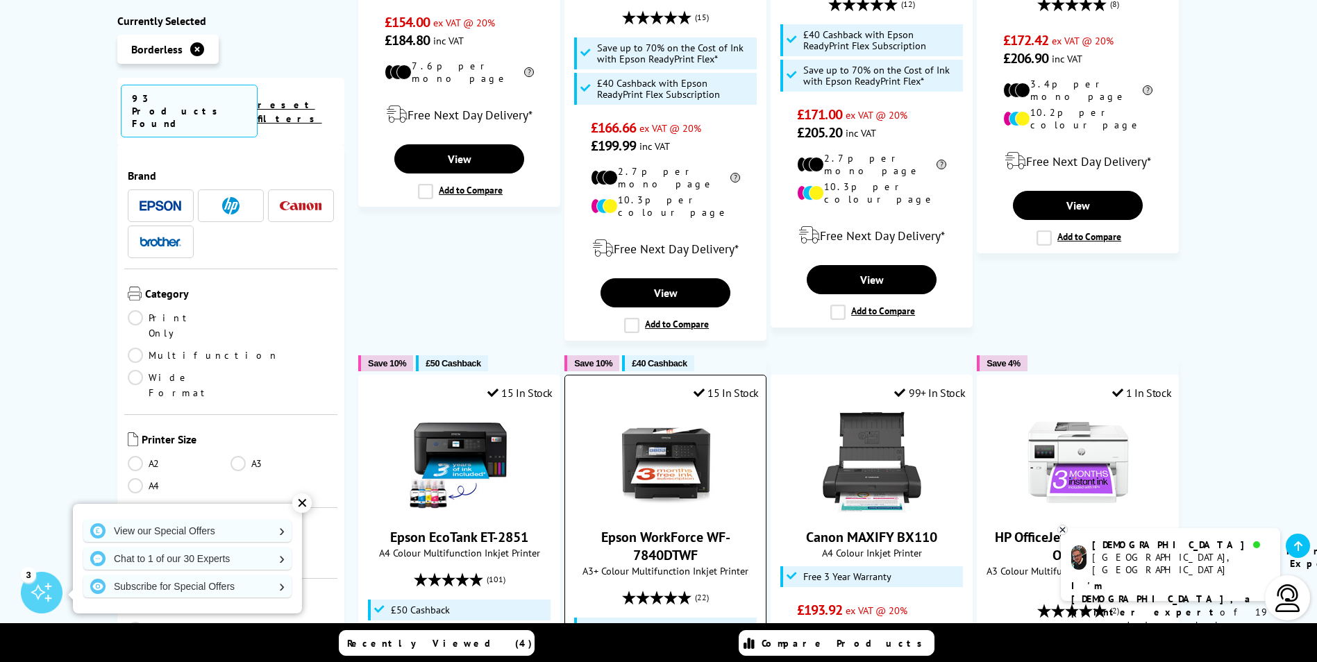
scroll to position [1180, 0]
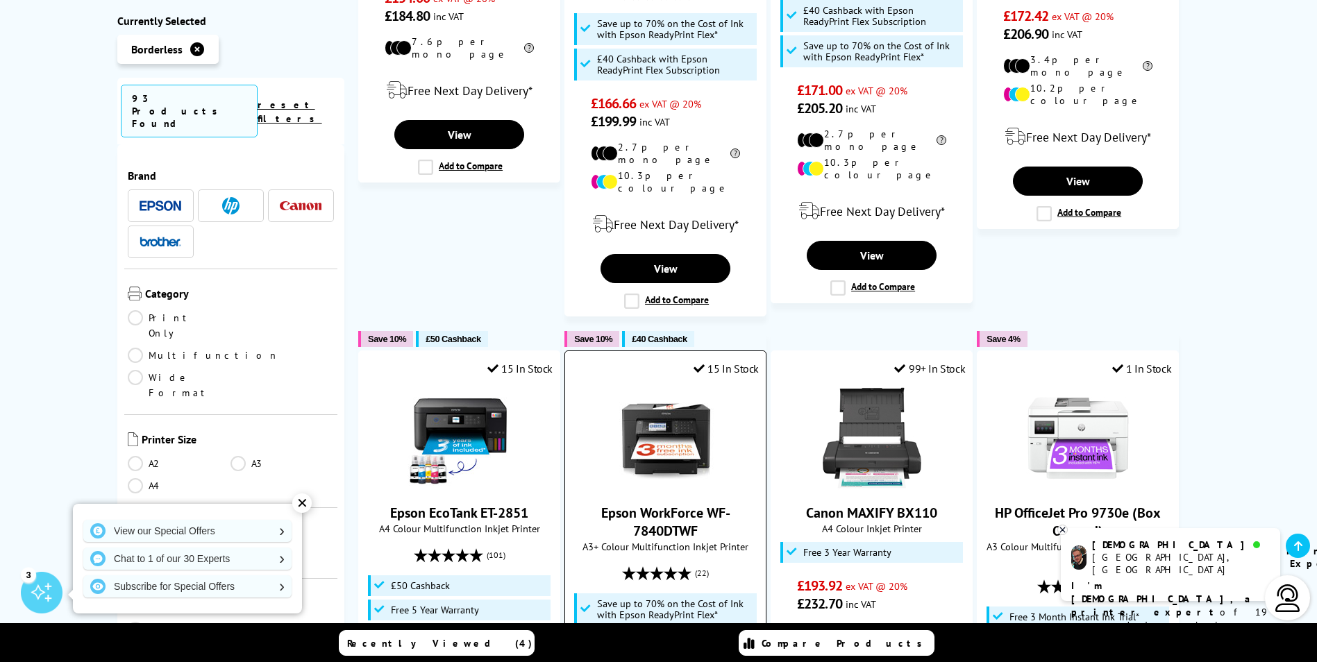
click at [715, 504] on span "Epson WorkForce WF-7840DTWF" at bounding box center [666, 522] width 180 height 36
click at [654, 504] on link "Epson WorkForce WF-7840DTWF" at bounding box center [665, 522] width 129 height 36
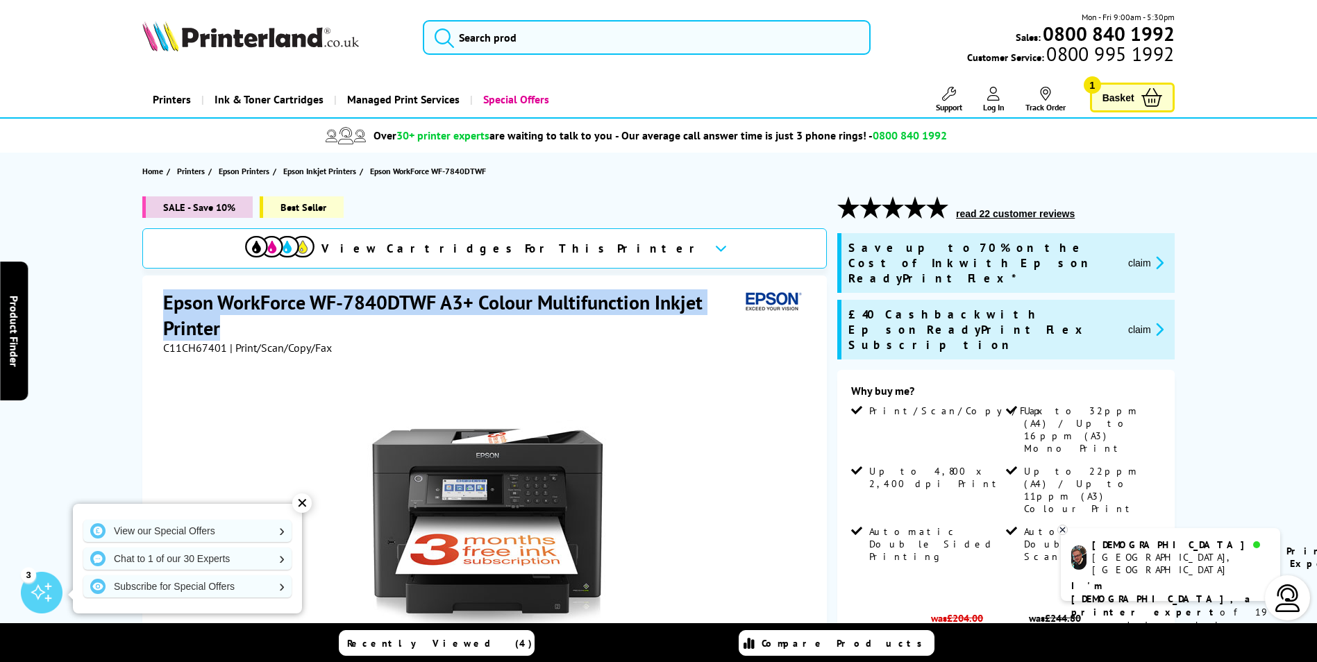
drag, startPoint x: 233, startPoint y: 331, endPoint x: 163, endPoint y: 301, distance: 75.6
click at [163, 301] on h1 "Epson WorkForce WF-7840DTWF A3+ Colour Multifunction Inkjet Printer" at bounding box center [451, 315] width 577 height 51
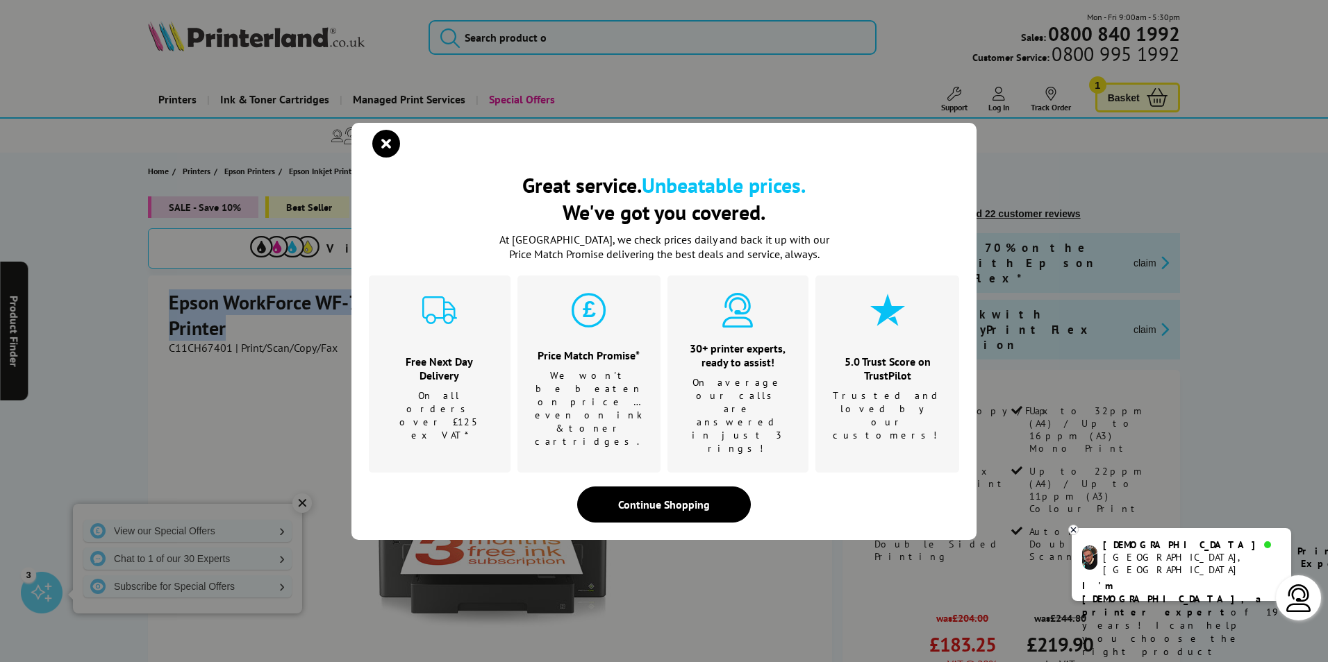
copy h1 "Epson WorkForce WF-7840DTWF A3+ Colour Multifunction Inkjet Printer"
click at [385, 158] on icon "close modal" at bounding box center [386, 144] width 28 height 28
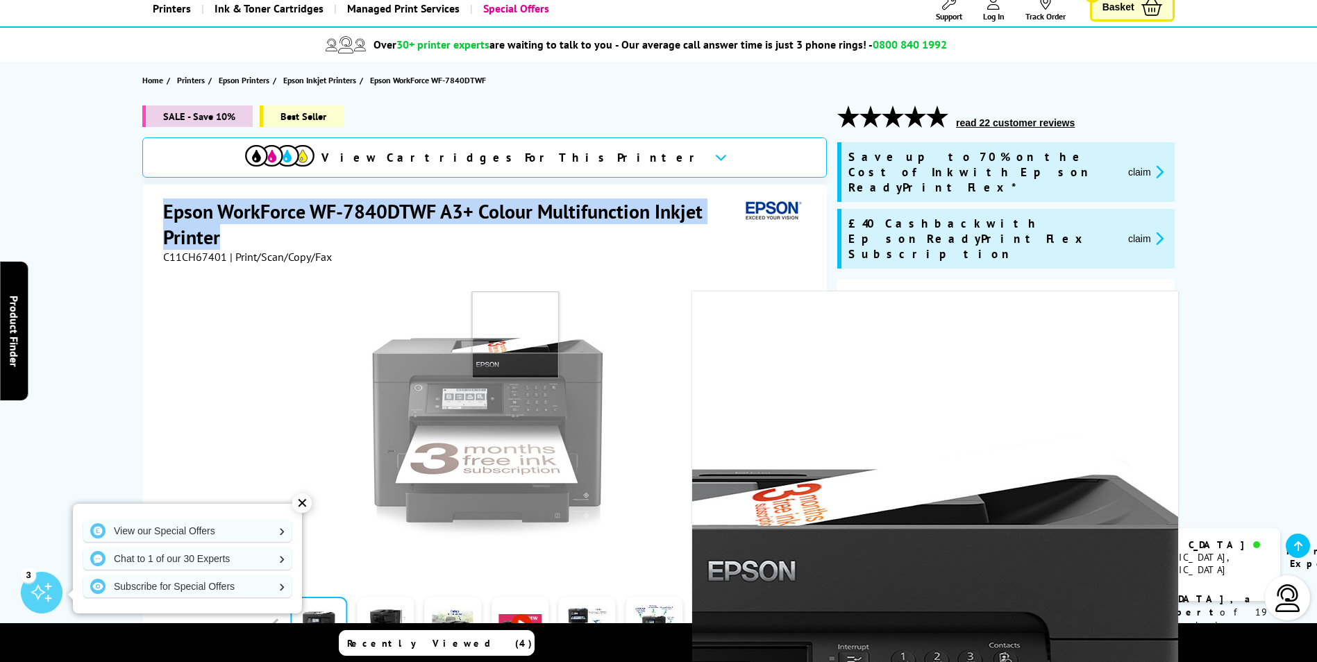
scroll to position [208, 0]
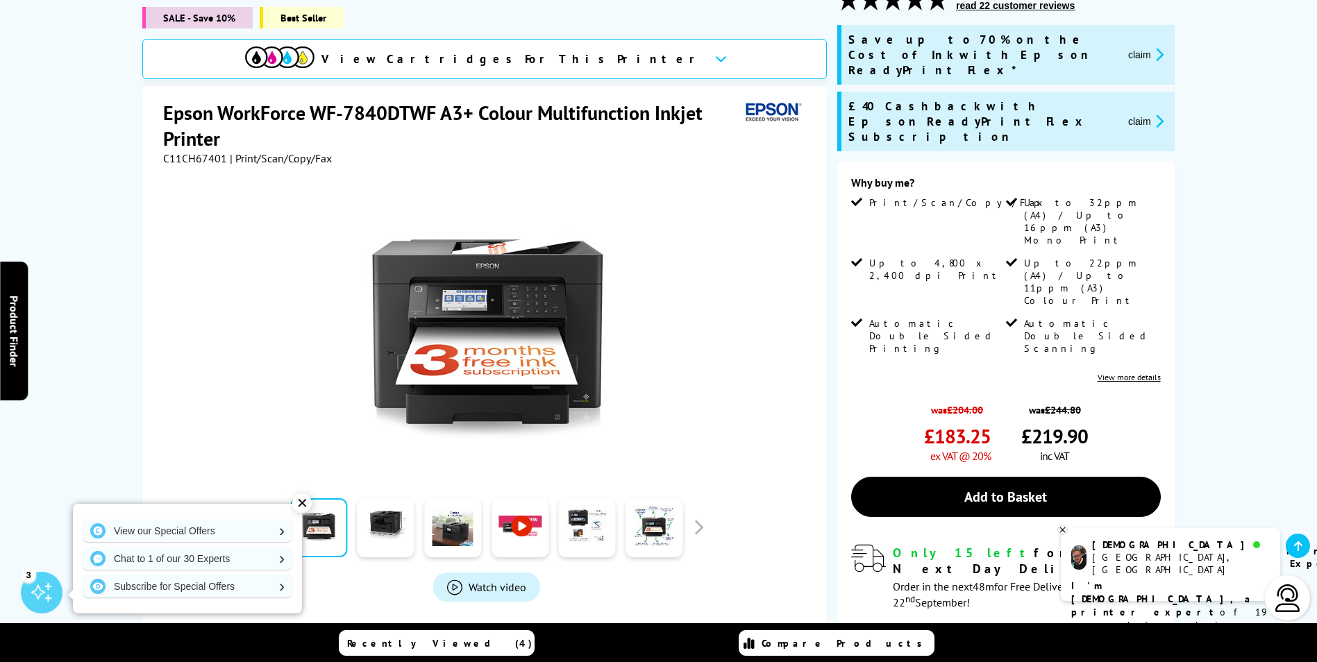
drag, startPoint x: 376, startPoint y: 138, endPoint x: 335, endPoint y: 137, distance: 41.0
click at [375, 151] on div "C11CH67401 | Print/Scan/Copy/Fax" at bounding box center [486, 158] width 646 height 14
drag, startPoint x: 224, startPoint y: 137, endPoint x: 162, endPoint y: 140, distance: 61.9
click at [162, 140] on div "Epson WorkForce WF-7840DTWF A3+ Colour Multifunction Inkjet Printer C11CH67401 …" at bounding box center [484, 396] width 685 height 621
copy span "C11CH67401"
